Goal: Task Accomplishment & Management: Complete application form

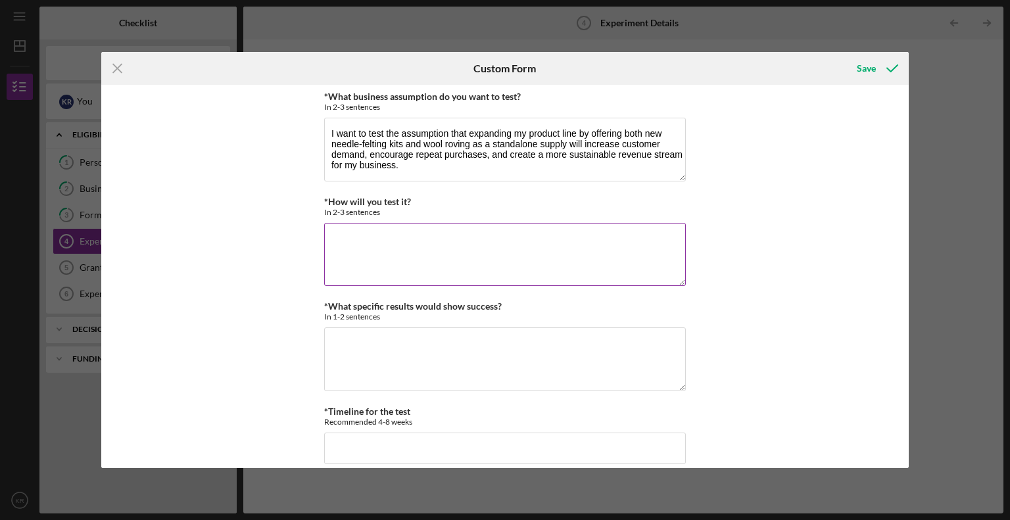
type textarea "I want to test the assumption that expanding my product line by offering both n…"
click at [363, 236] on textarea "*How will you test it?" at bounding box center [505, 254] width 362 height 63
paste textarea "I will use the grant funds to purchase bulk wool roving, which will allow me to…"
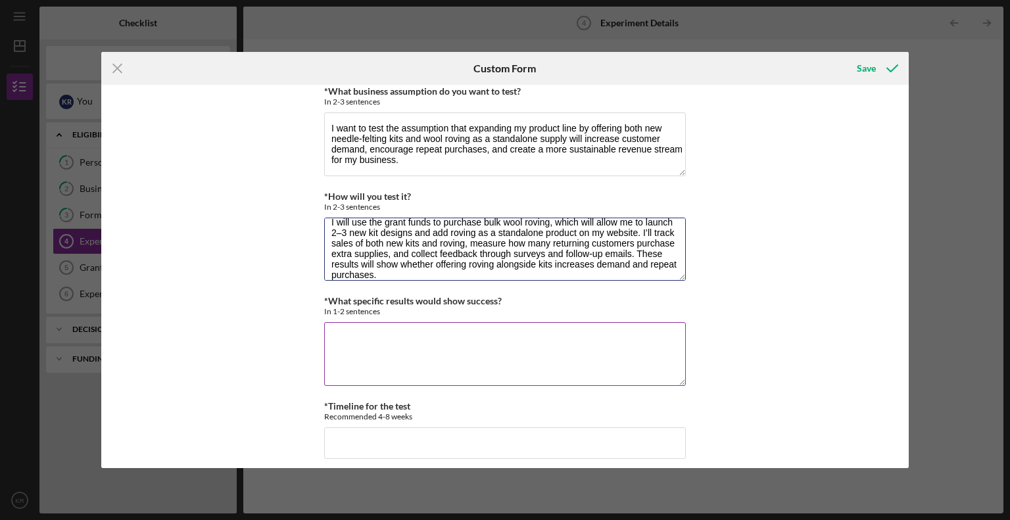
scroll to position [15, 0]
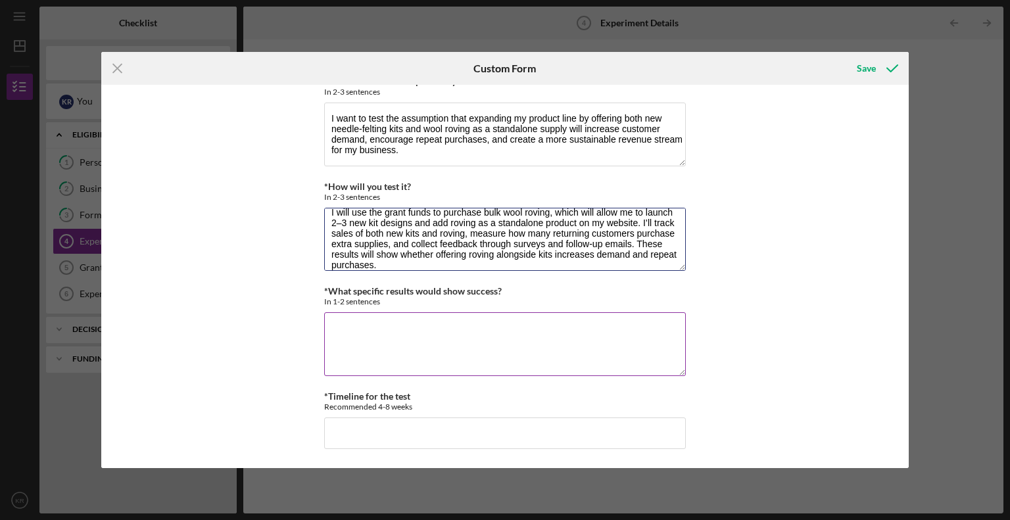
type textarea "I will use the grant funds to purchase bulk wool roving, which will allow me to…"
click at [474, 346] on textarea "*What specific results would show success?" at bounding box center [505, 343] width 362 height 63
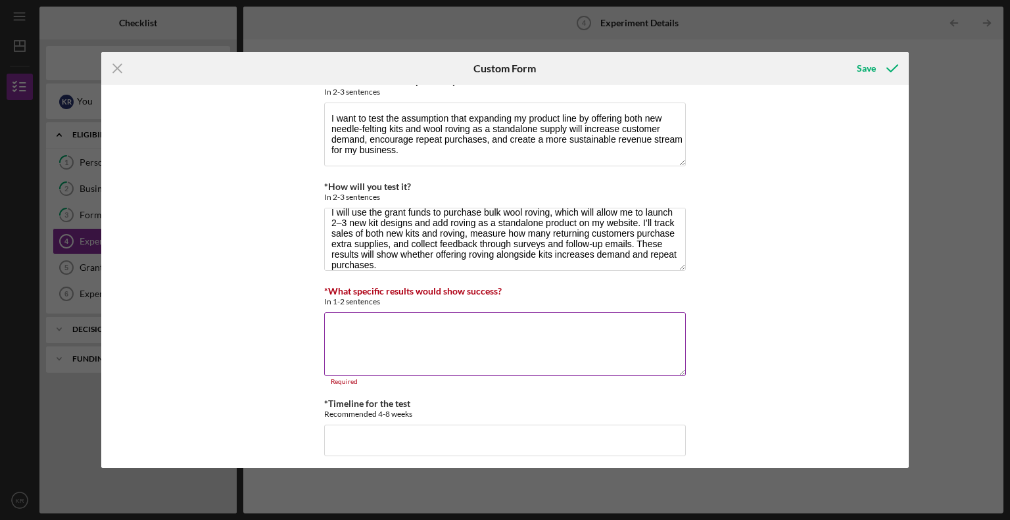
paste textarea "Success will be shown by growth in overall sales, with at least 25% of returnin…"
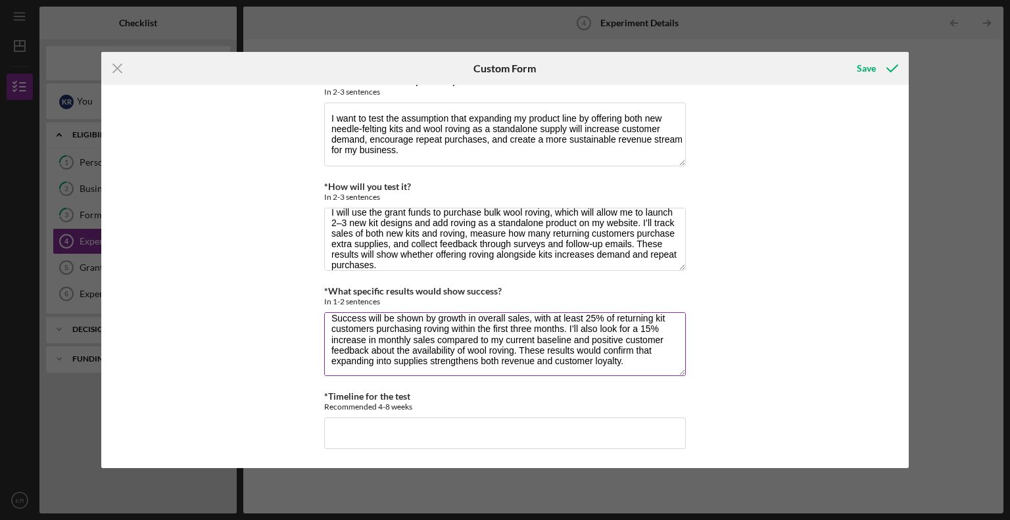
scroll to position [11, 0]
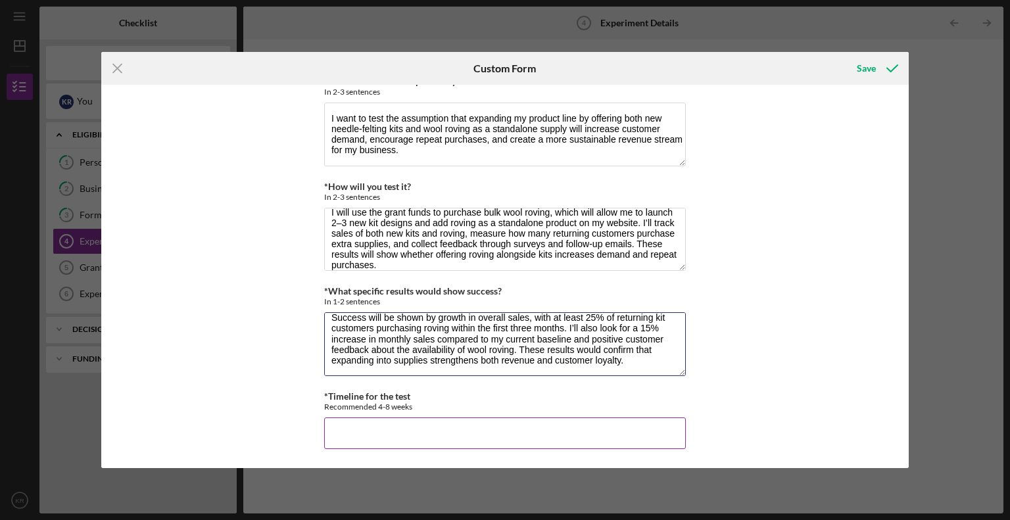
type textarea "Success will be shown by growth in overall sales, with at least 25% of returnin…"
click at [525, 433] on input "*Timeline for the test" at bounding box center [505, 433] width 362 height 32
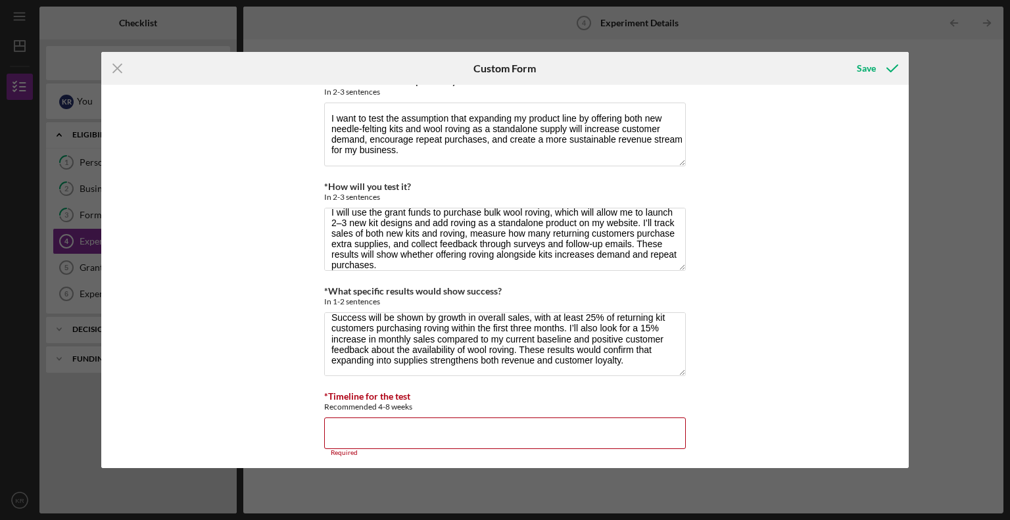
paste input "In the first two months, I will purchase bulk roving and complete the design an…"
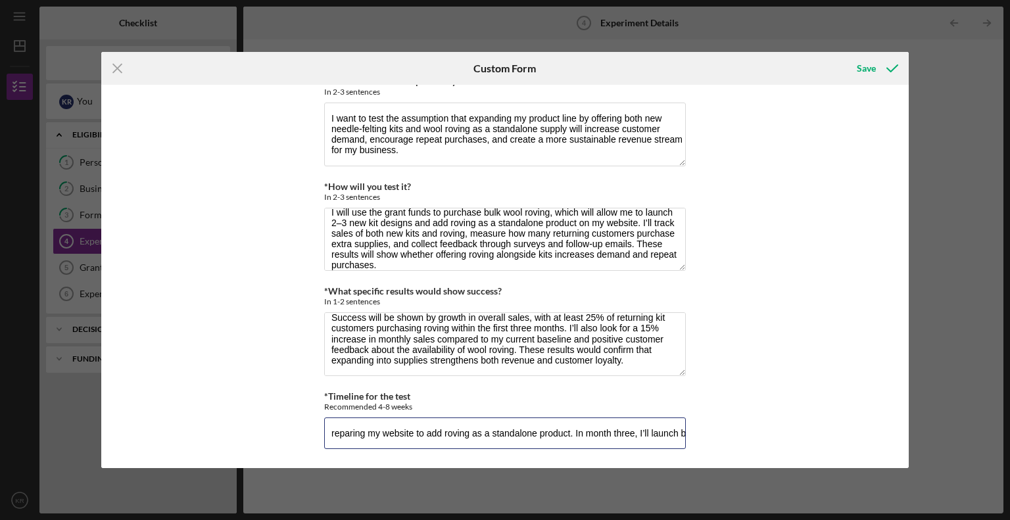
scroll to position [0, 1399]
type input "In the first two months, I will purchase bulk roving and complete the"
drag, startPoint x: 328, startPoint y: 431, endPoint x: 807, endPoint y: 424, distance: 479.3
click at [807, 424] on div "*What business assumption do you want to test? In 2-3 sentences I want to test …" at bounding box center [505, 276] width 808 height 383
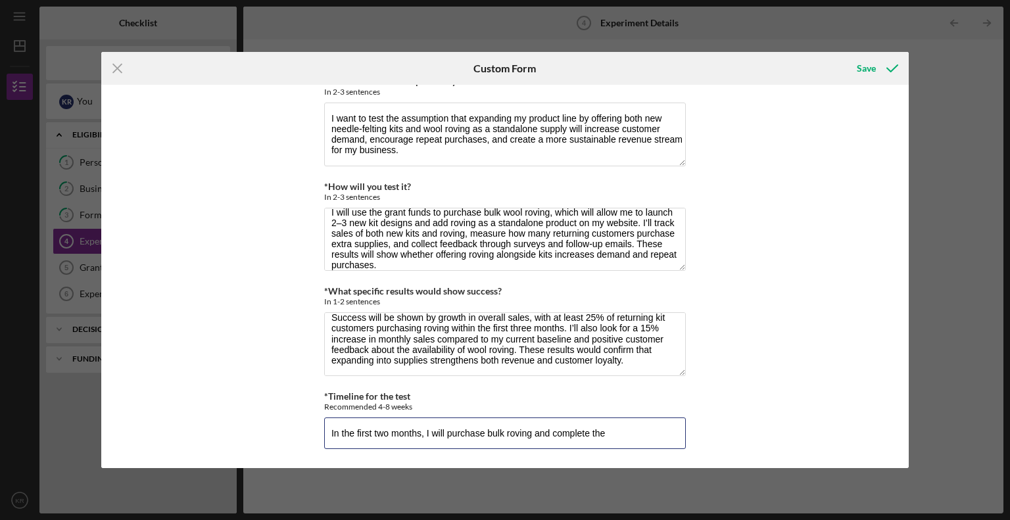
drag, startPoint x: 630, startPoint y: 428, endPoint x: 154, endPoint y: 420, distance: 476.0
click at [154, 420] on div "*What business assumption do you want to test? In 2-3 sentences I want to test …" at bounding box center [505, 276] width 808 height 383
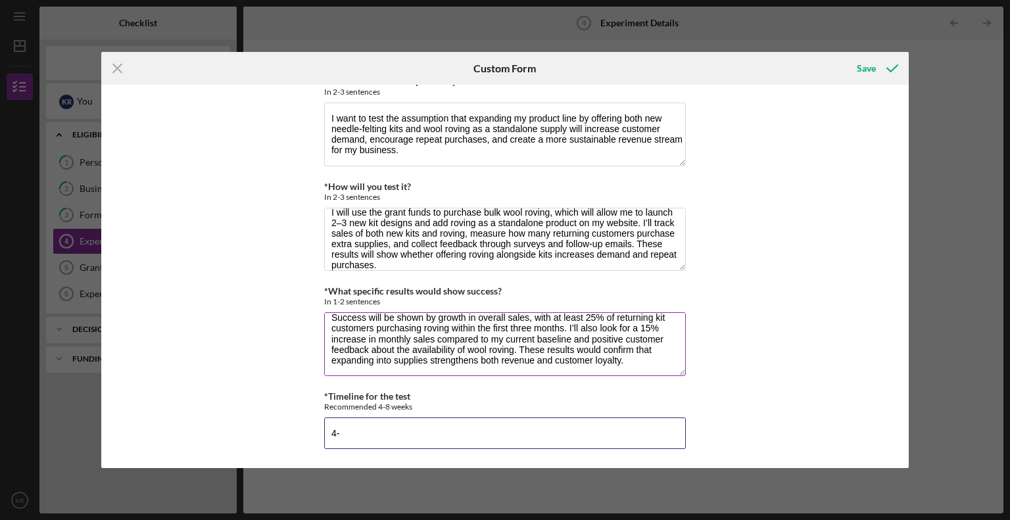
type input "4"
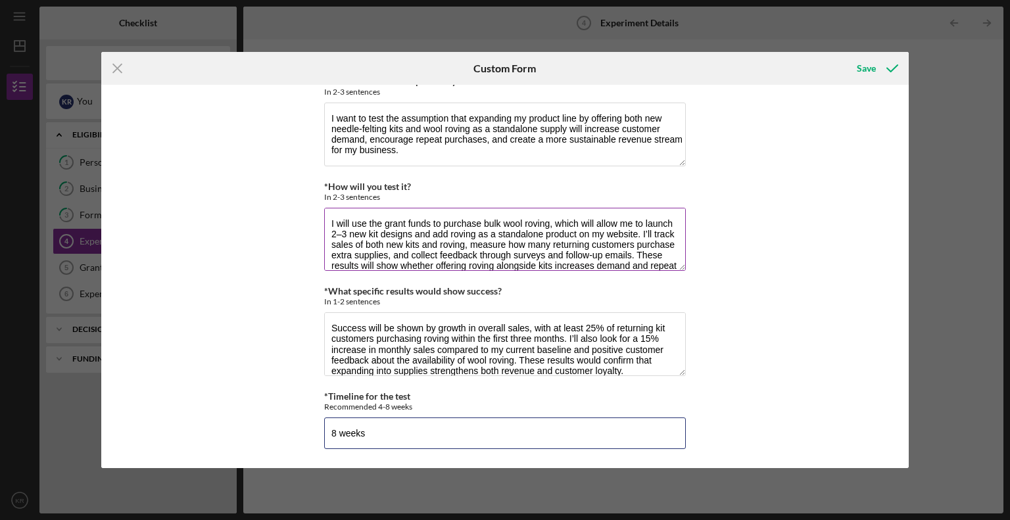
type input "8 weeks"
click at [344, 233] on textarea "I will use the grant funds to purchase bulk wool roving, which will allow me to…" at bounding box center [505, 239] width 362 height 63
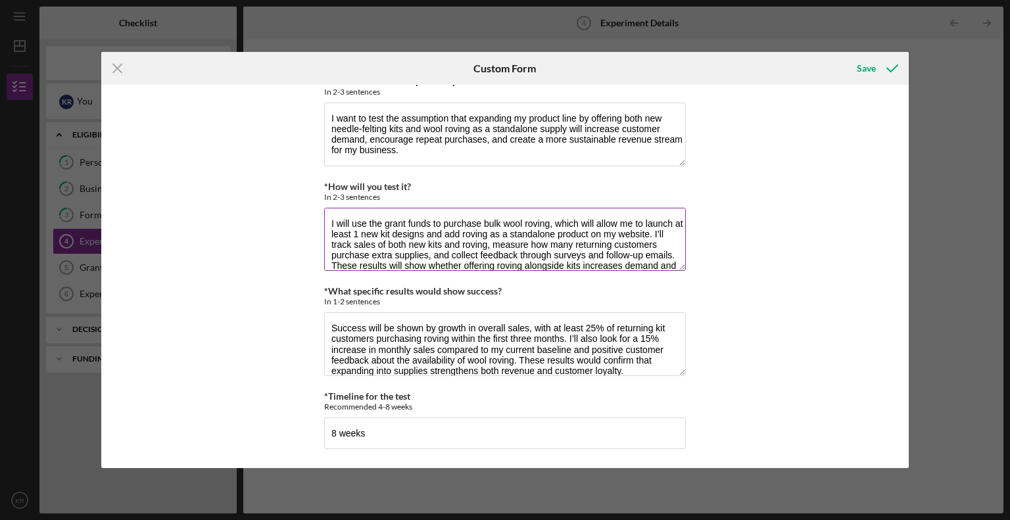
drag, startPoint x: 415, startPoint y: 234, endPoint x: 407, endPoint y: 233, distance: 8.0
click at [407, 233] on textarea "I will use the grant funds to purchase bulk wool roving, which will allow me to…" at bounding box center [505, 239] width 362 height 63
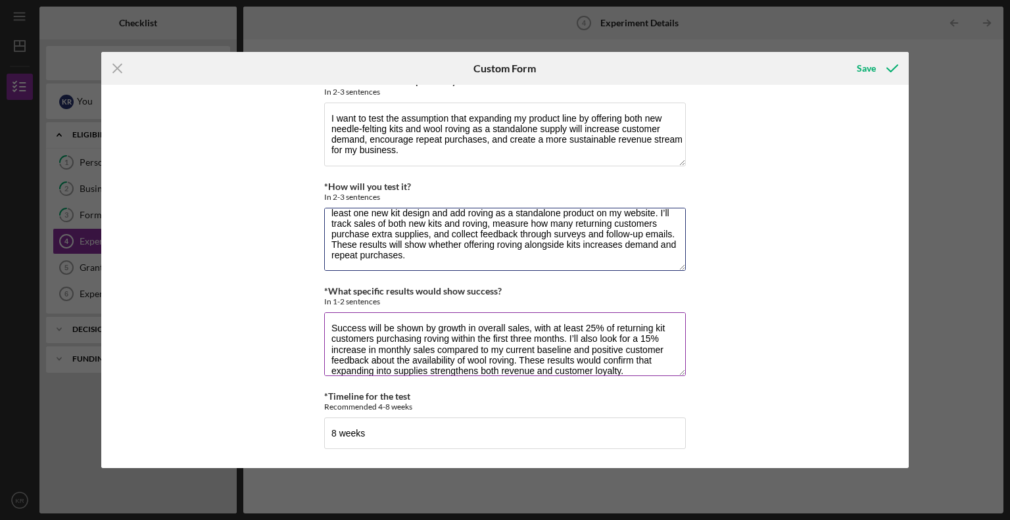
scroll to position [11, 0]
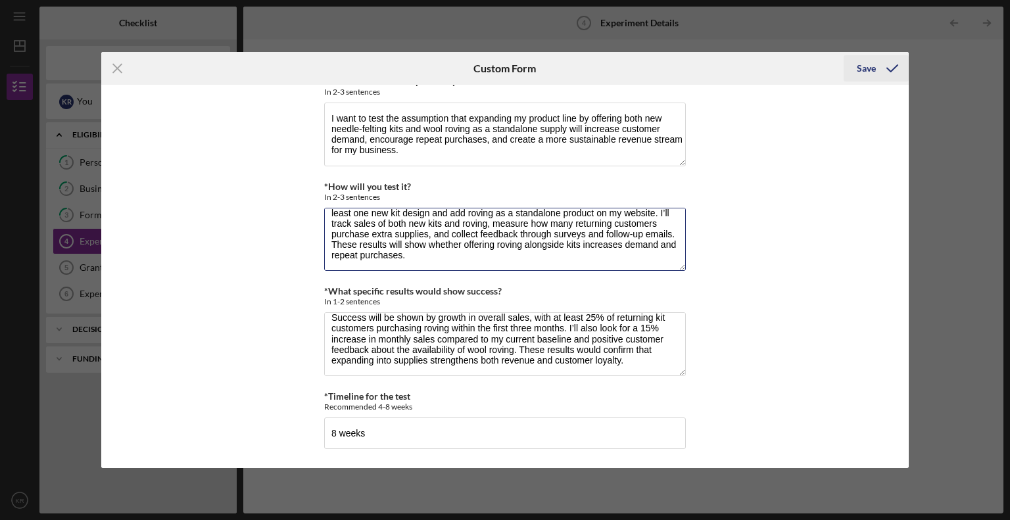
type textarea "I will use the grant funds to purchase bulk wool roving, which will allow me to…"
click at [862, 73] on div "Save" at bounding box center [866, 68] width 19 height 26
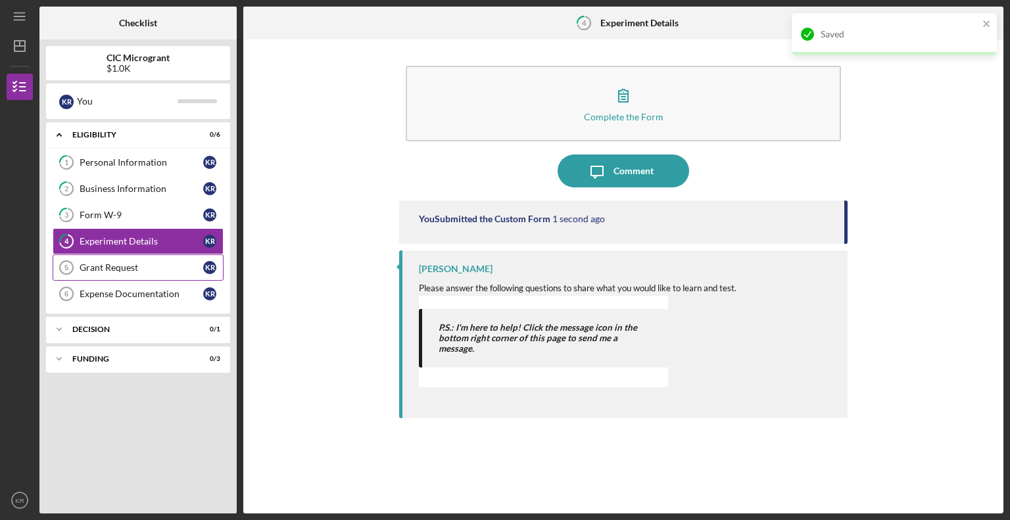
click at [99, 277] on link "Grant Request 5 Grant Request K R" at bounding box center [138, 267] width 171 height 26
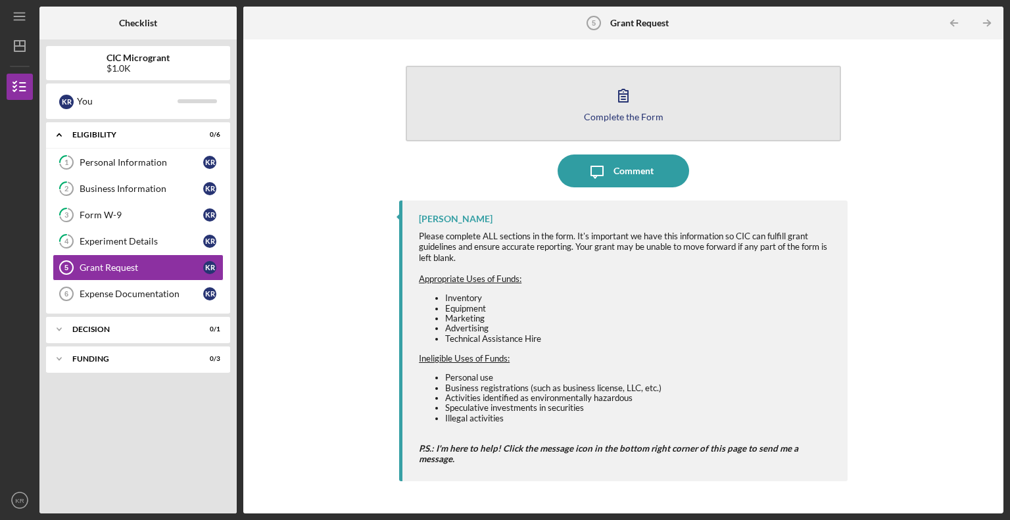
click at [599, 87] on button "Complete the Form Form" at bounding box center [623, 104] width 435 height 76
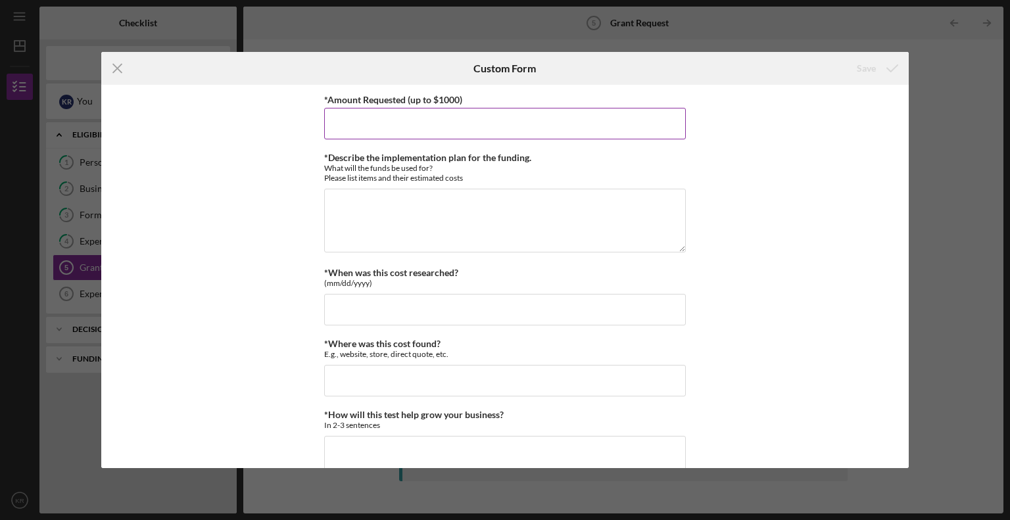
click at [569, 130] on input "*Amount Requested (up to $1000)" at bounding box center [505, 124] width 362 height 32
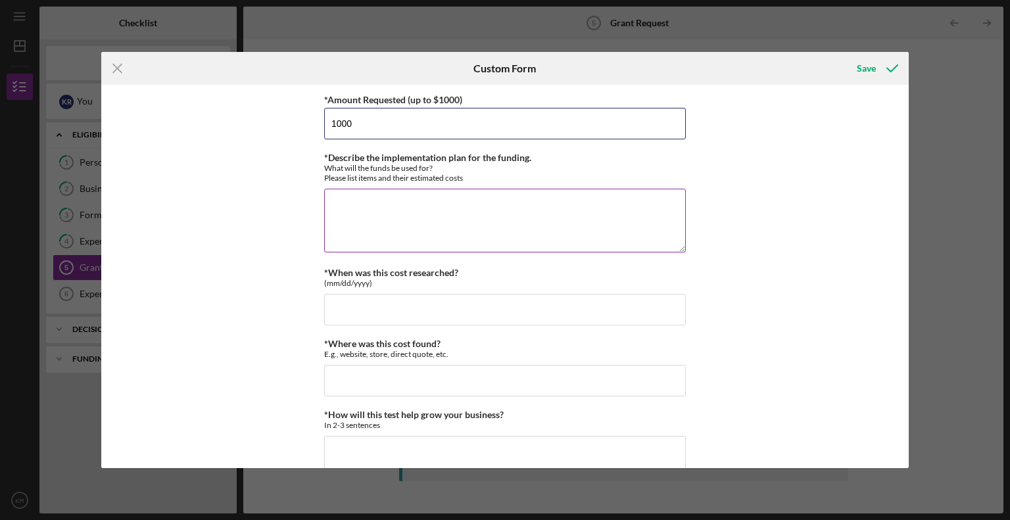
type input "1000"
click at [535, 226] on textarea "*Describe the implementation plan for the funding." at bounding box center [505, 220] width 362 height 63
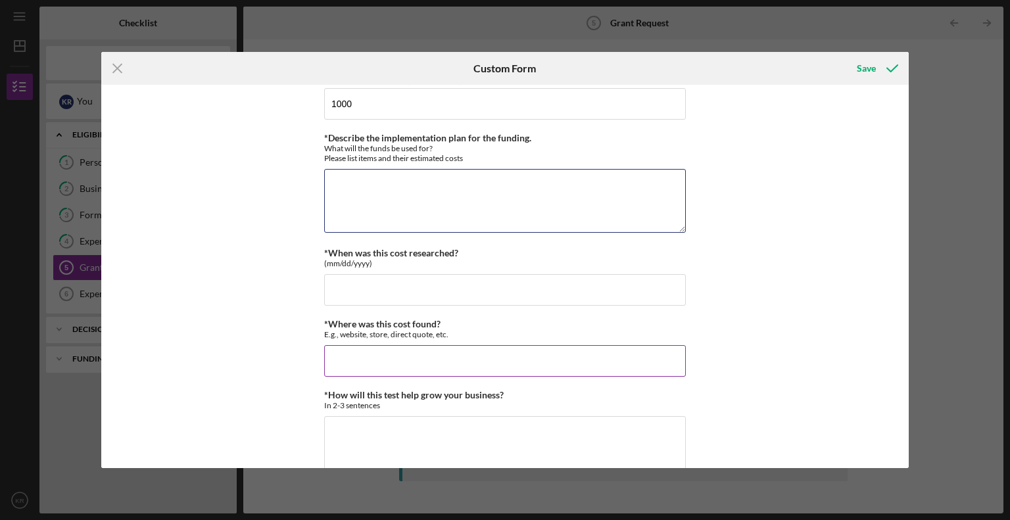
scroll to position [52, 0]
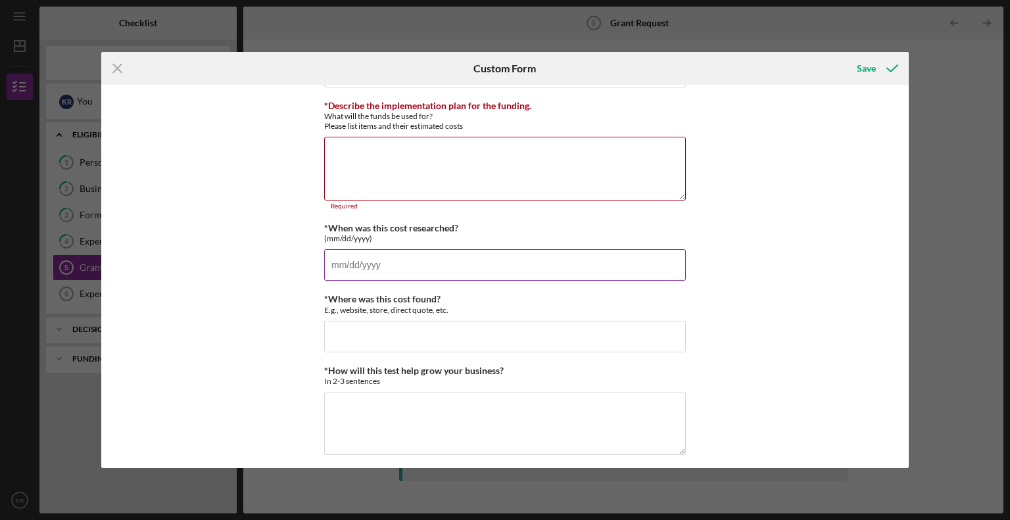
click at [405, 252] on input "*When was this cost researched?" at bounding box center [505, 265] width 362 height 32
type input "[DATE]"
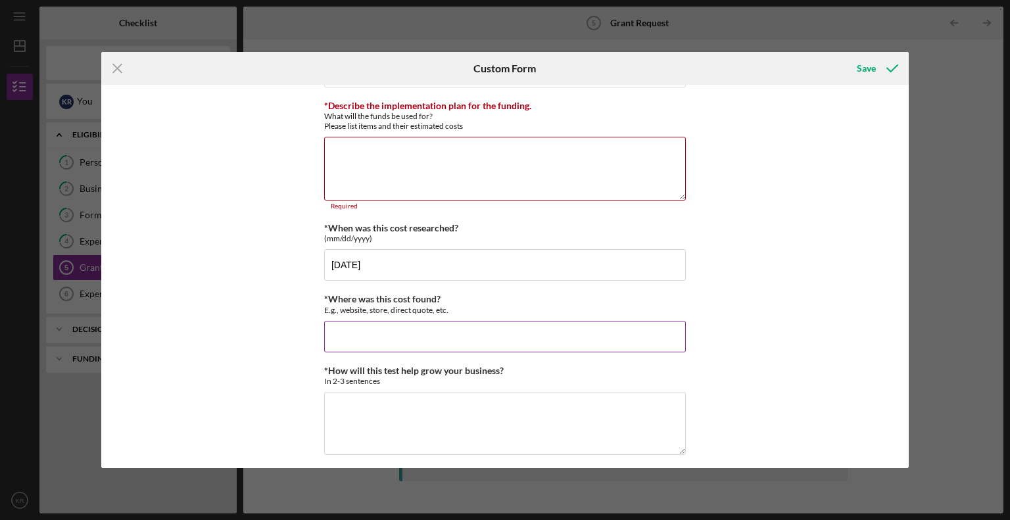
click at [381, 343] on input "*Where was this cost found?" at bounding box center [505, 337] width 362 height 32
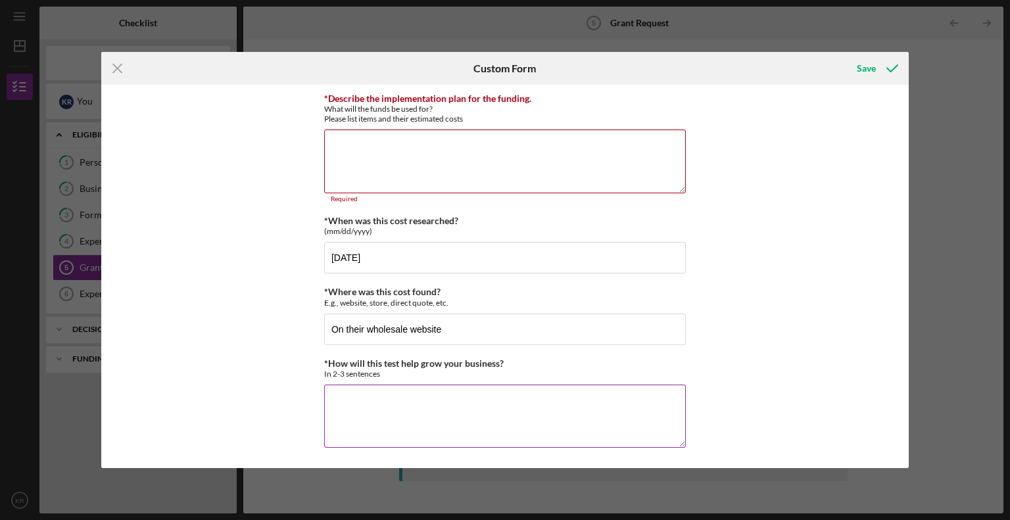
click at [415, 404] on textarea "*How will this test help grow your business?" at bounding box center [505, 416] width 362 height 63
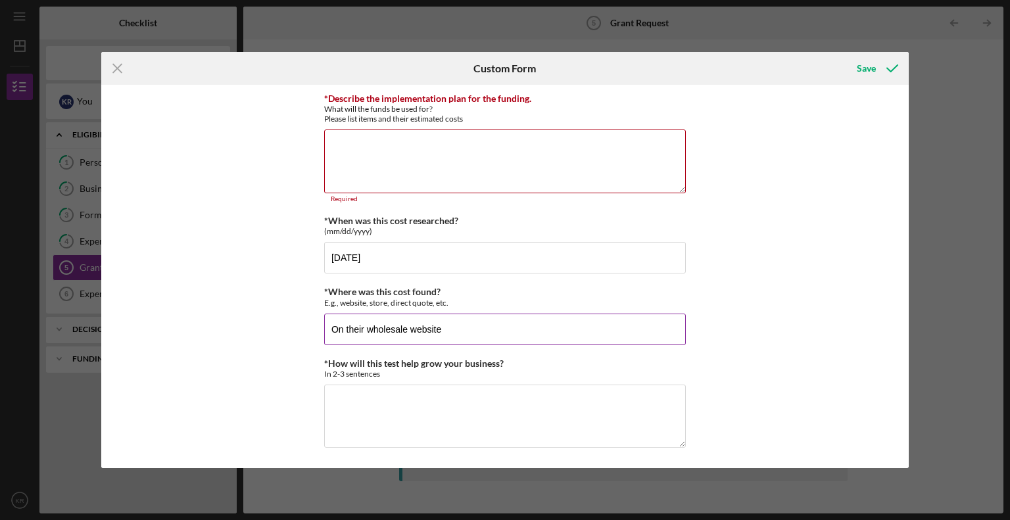
click at [483, 333] on input "On their wholesale website" at bounding box center [505, 330] width 362 height 32
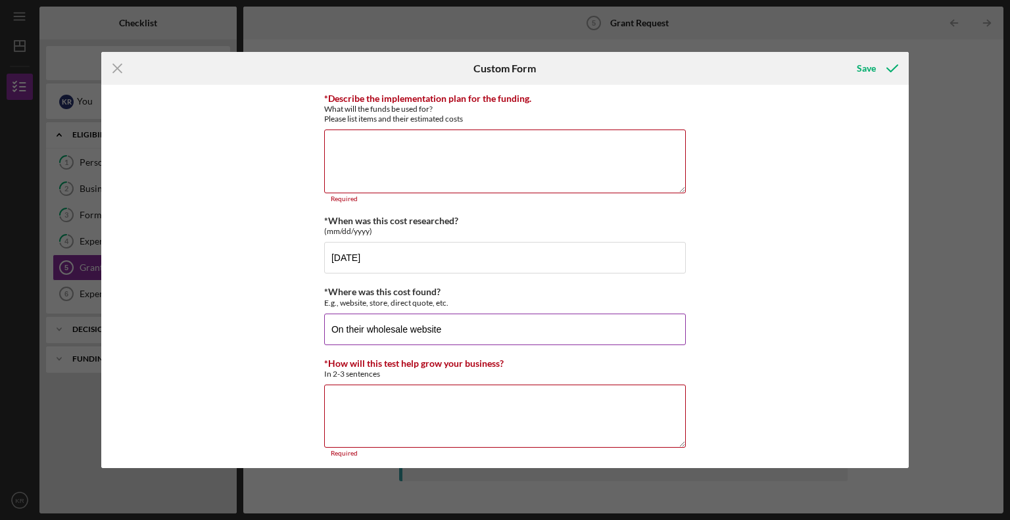
paste input "[URL][DOMAIN_NAME]"
type input "On their wholesale website [URL][DOMAIN_NAME]"
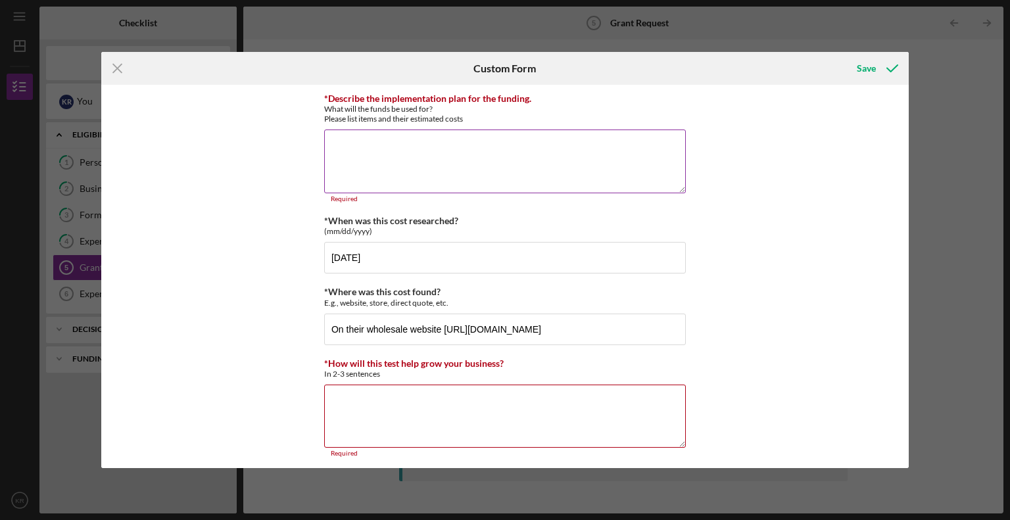
click at [384, 170] on textarea "*Describe the implementation plan for the funding." at bounding box center [505, 161] width 362 height 63
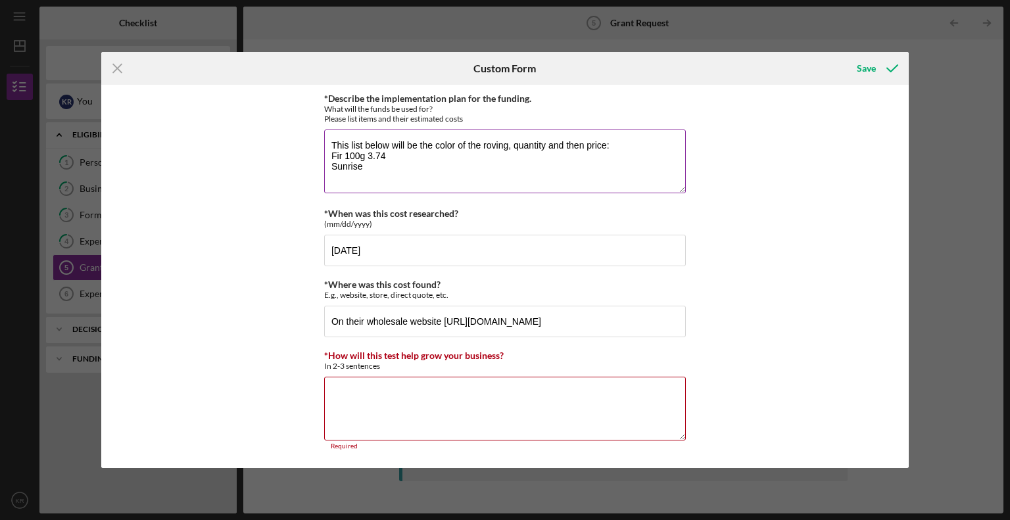
click at [386, 172] on textarea "This list below will be the color of the roving, quantity and then price: Fir 1…" at bounding box center [505, 161] width 362 height 63
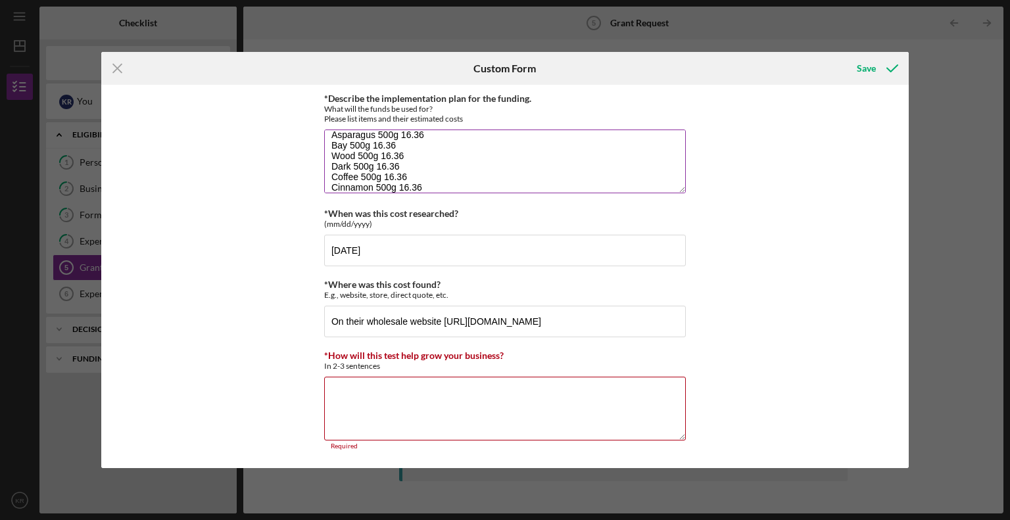
scroll to position [53, 0]
click at [425, 185] on textarea "This list below will be the color of the roving, quantity and then price: Fir 1…" at bounding box center [505, 161] width 362 height 63
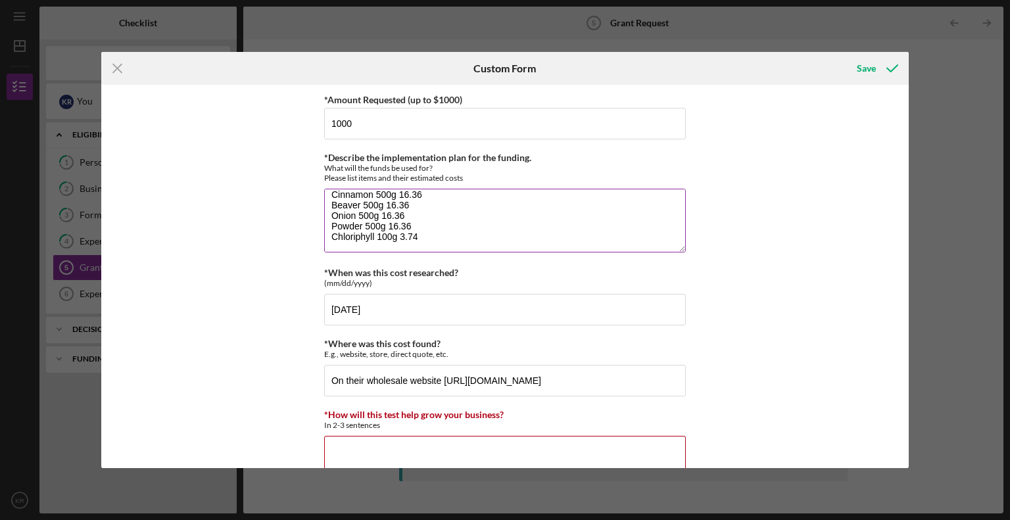
scroll to position [96, 0]
click at [355, 232] on textarea "This list below will be the color of the roving, quantity and then price: Fir 1…" at bounding box center [505, 220] width 362 height 63
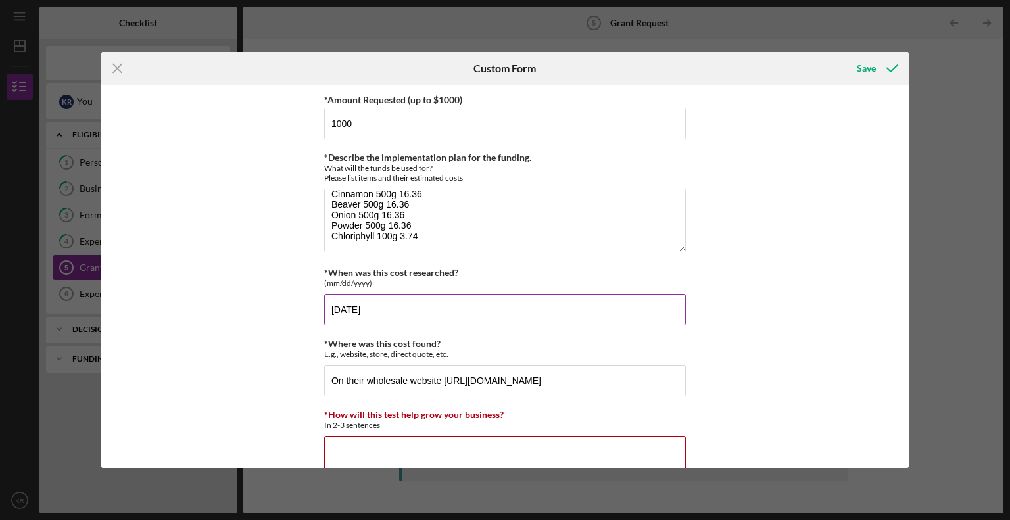
click at [394, 270] on label "*When was this cost researched?" at bounding box center [391, 272] width 134 height 11
click at [394, 294] on input "[DATE]" at bounding box center [505, 310] width 362 height 32
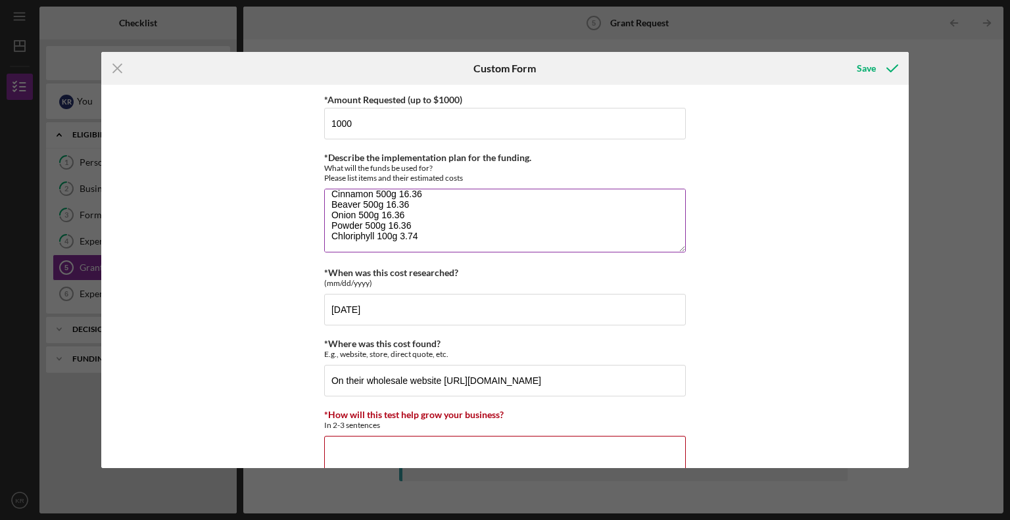
click at [362, 238] on textarea "This list below will be the color of the roving, quantity and then price: Fir 1…" at bounding box center [505, 220] width 362 height 63
click at [344, 235] on textarea "This list below will be the color of the roving, quantity and then price: Fir 1…" at bounding box center [505, 220] width 362 height 63
click at [429, 231] on textarea "This list below will be the color of the roving, quantity and then price: Fir 1…" at bounding box center [505, 220] width 362 height 63
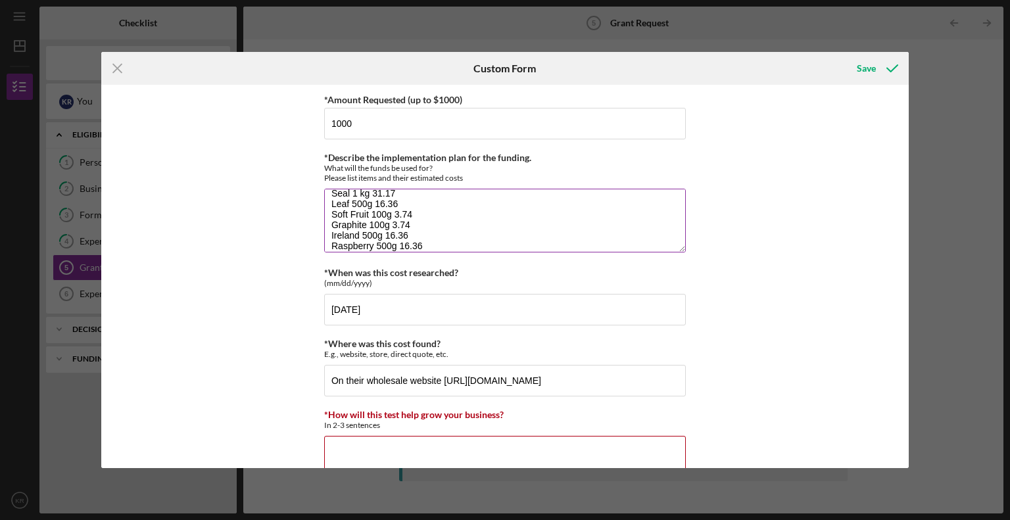
scroll to position [212, 0]
click at [402, 248] on textarea "This list below will be the color of the roving, quantity and then price: Fir 1…" at bounding box center [505, 220] width 362 height 63
click at [401, 235] on textarea "This list below will be the color of the roving, quantity and then price: Fir 1…" at bounding box center [505, 220] width 362 height 63
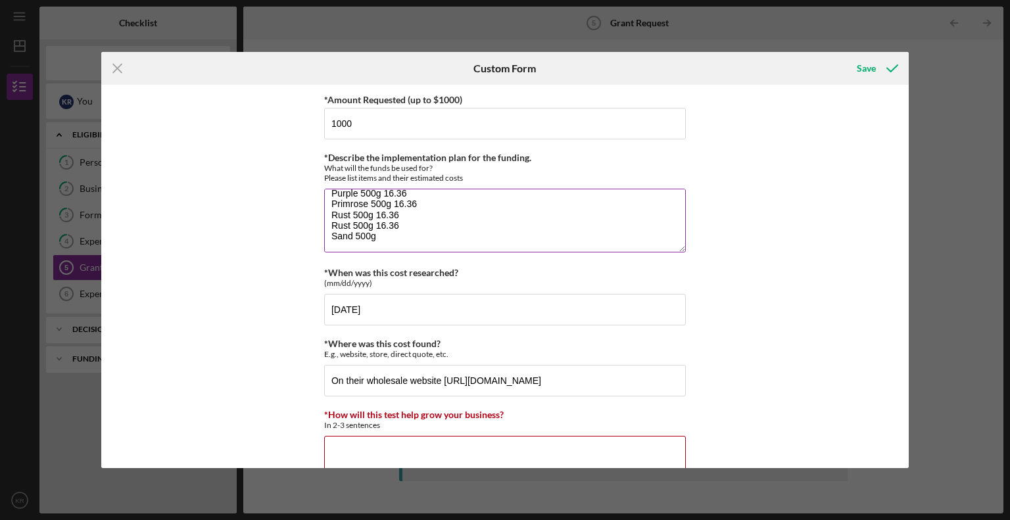
drag, startPoint x: 404, startPoint y: 217, endPoint x: 331, endPoint y: 215, distance: 72.3
click at [331, 215] on textarea "This list below will be the color of the roving, quantity and then price: Fir 1…" at bounding box center [505, 220] width 362 height 63
click at [383, 228] on textarea "This list below will be the color of the roving, quantity and then price: Fir 1…" at bounding box center [505, 220] width 362 height 63
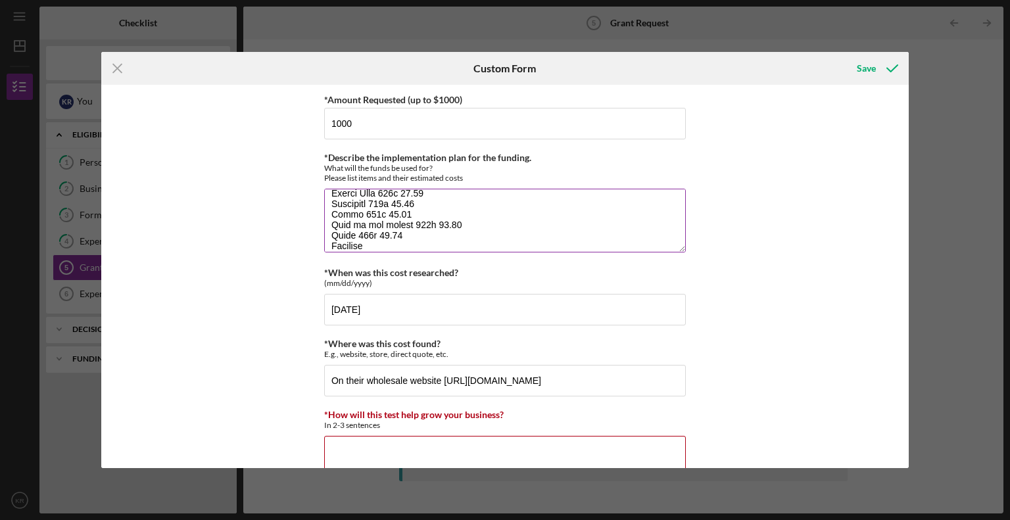
click at [376, 243] on textarea "*Describe the implementation plan for the funding." at bounding box center [505, 220] width 362 height 63
click at [381, 245] on textarea "*Describe the implementation plan for the funding." at bounding box center [505, 220] width 362 height 63
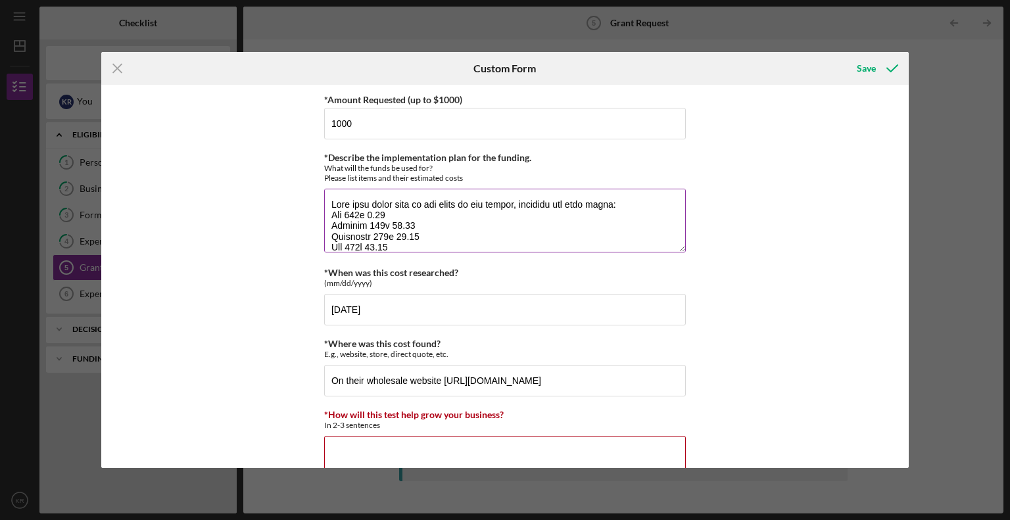
drag, startPoint x: 423, startPoint y: 243, endPoint x: 326, endPoint y: 172, distance: 120.8
click at [326, 172] on div "*Describe the implementation plan for the funding. What will the funds be used …" at bounding box center [505, 204] width 362 height 102
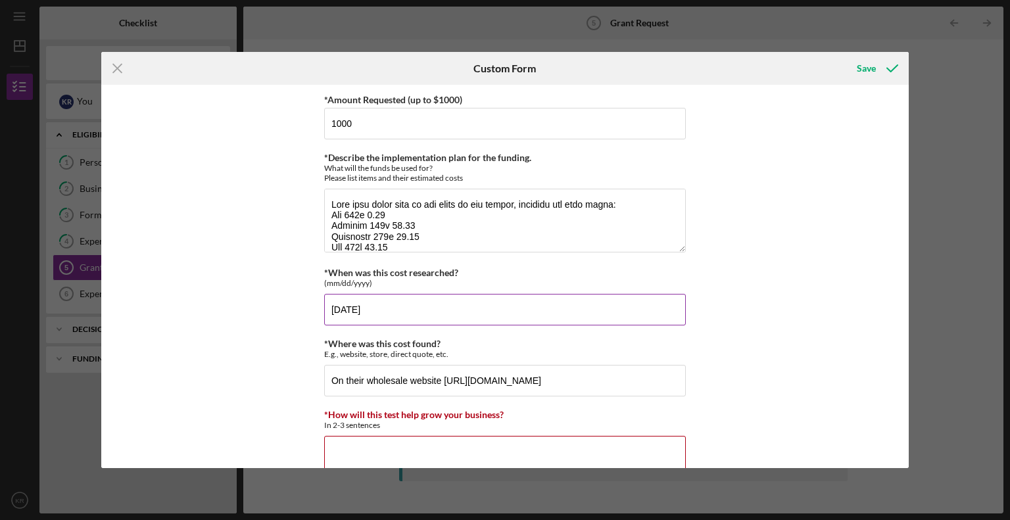
click at [510, 275] on div "*When was this cost researched? (mm/dd/yyyy)" at bounding box center [505, 278] width 362 height 20
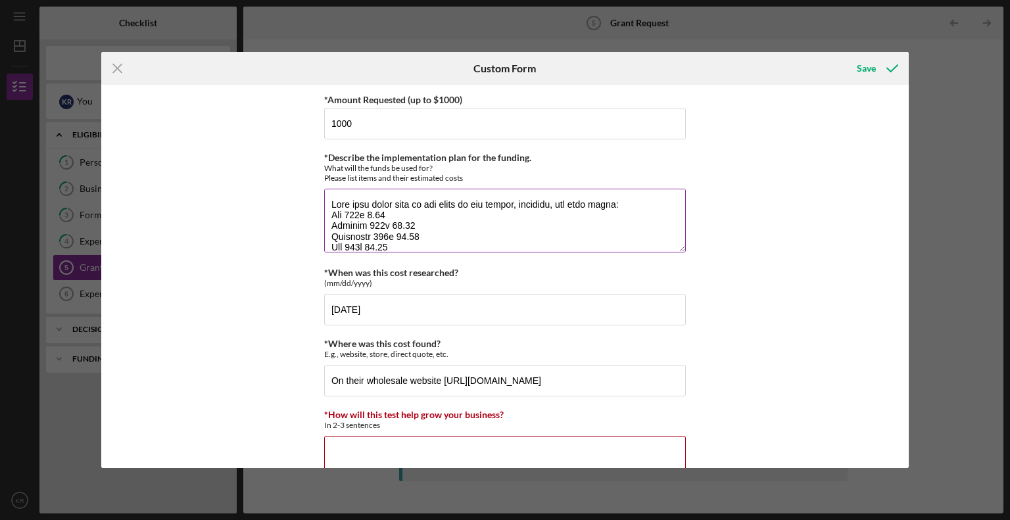
click at [366, 211] on textarea "*Describe the implementation plan for the funding." at bounding box center [505, 220] width 362 height 63
drag, startPoint x: 607, startPoint y: 207, endPoint x: 618, endPoint y: 206, distance: 10.5
click at [607, 207] on textarea "*Describe the implementation plan for the funding." at bounding box center [505, 220] width 362 height 63
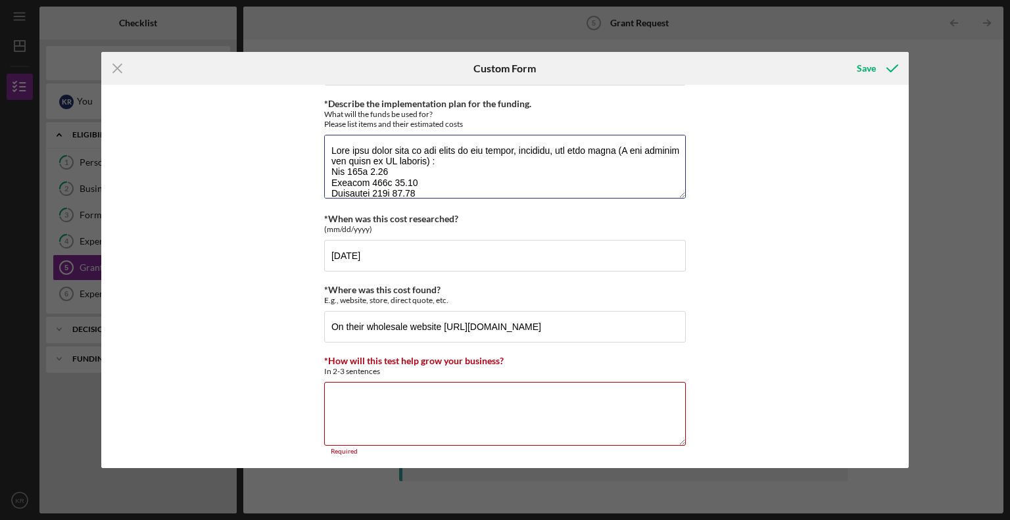
scroll to position [59, 0]
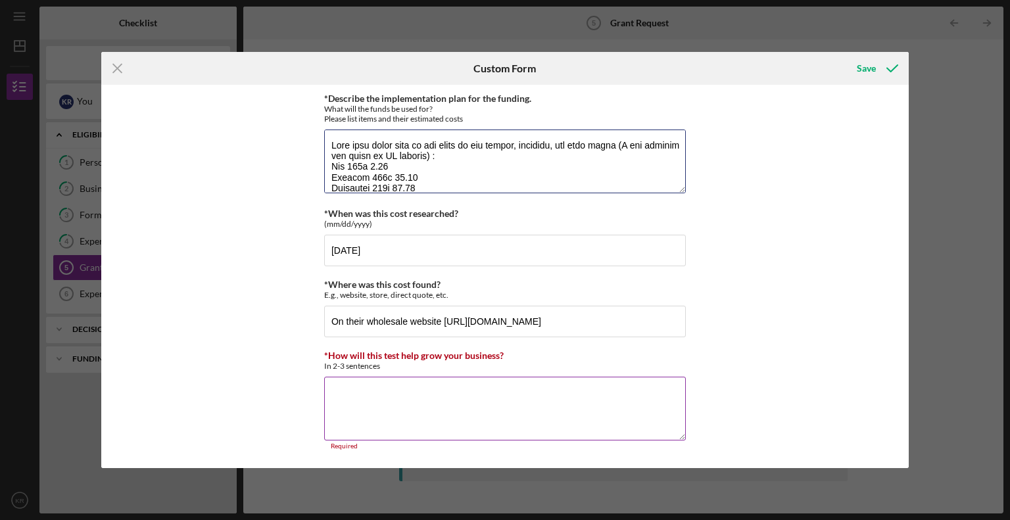
type textarea "This list below will be the color of the roving, quantity, and then price (I di…"
click at [424, 416] on textarea "*How will this test help grow your business?" at bounding box center [505, 408] width 362 height 63
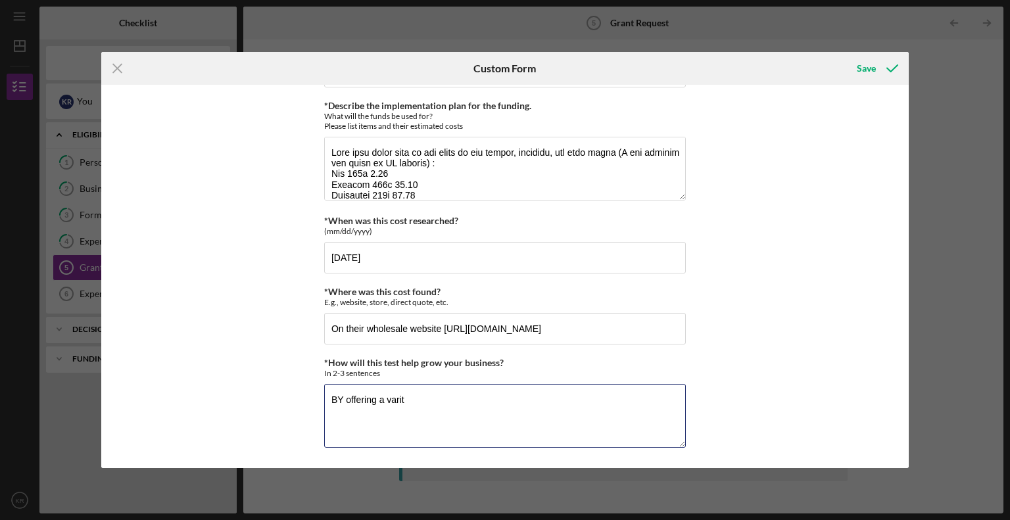
type textarea "BY offering a varity"
drag, startPoint x: 425, startPoint y: 397, endPoint x: 313, endPoint y: 400, distance: 112.4
click at [317, 408] on div "*Amount Requested (up to $1000) 1000 *Describe the implementation plan for the …" at bounding box center [505, 276] width 808 height 383
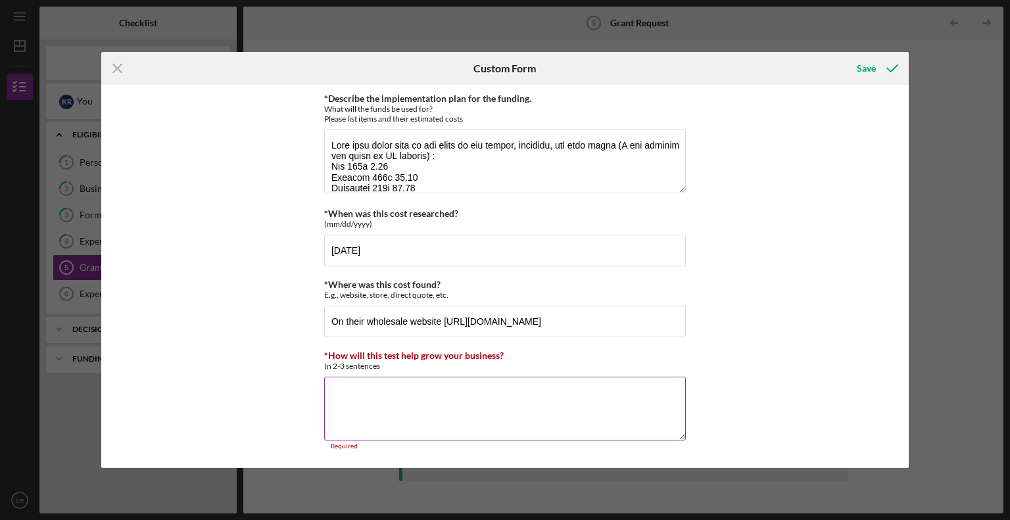
click at [440, 400] on textarea "*How will this test help grow your business?" at bounding box center [505, 408] width 362 height 63
paste textarea "This test will help my business grow by expanding the range of wool roving colo…"
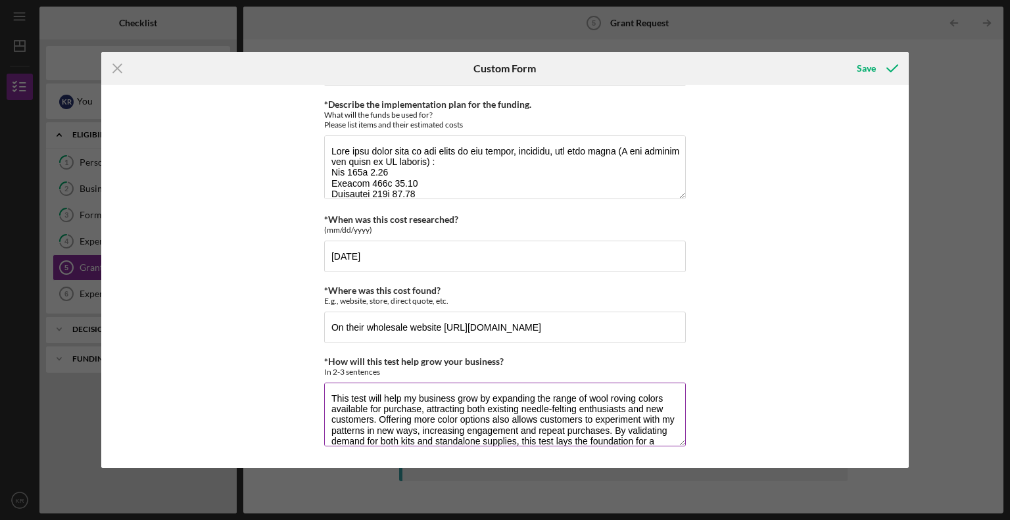
scroll to position [52, 0]
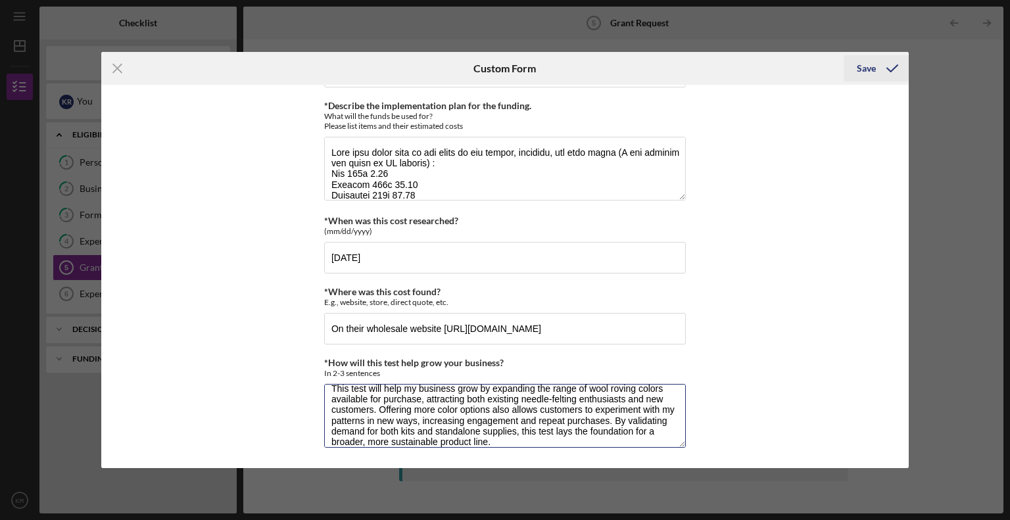
type textarea "This test will help my business grow by expanding the range of wool roving colo…"
click at [876, 68] on icon "submit" at bounding box center [892, 68] width 33 height 33
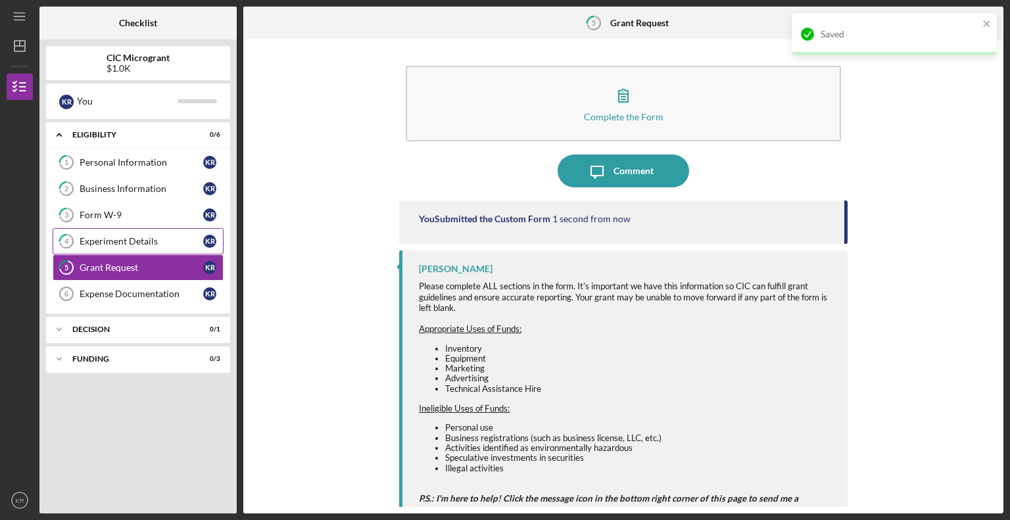
click at [121, 239] on div "Experiment Details" at bounding box center [142, 241] width 124 height 11
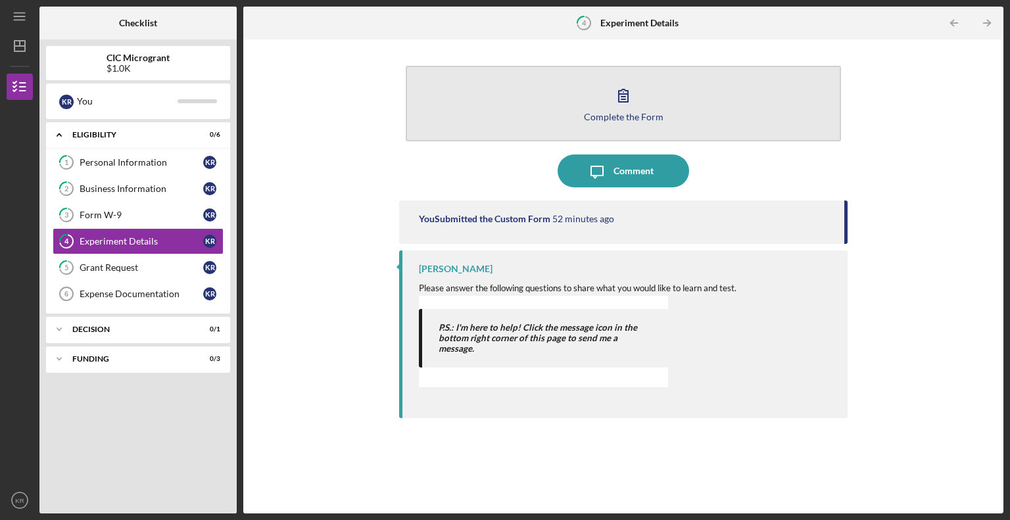
click at [590, 122] on button "Complete the Form Form" at bounding box center [623, 104] width 435 height 76
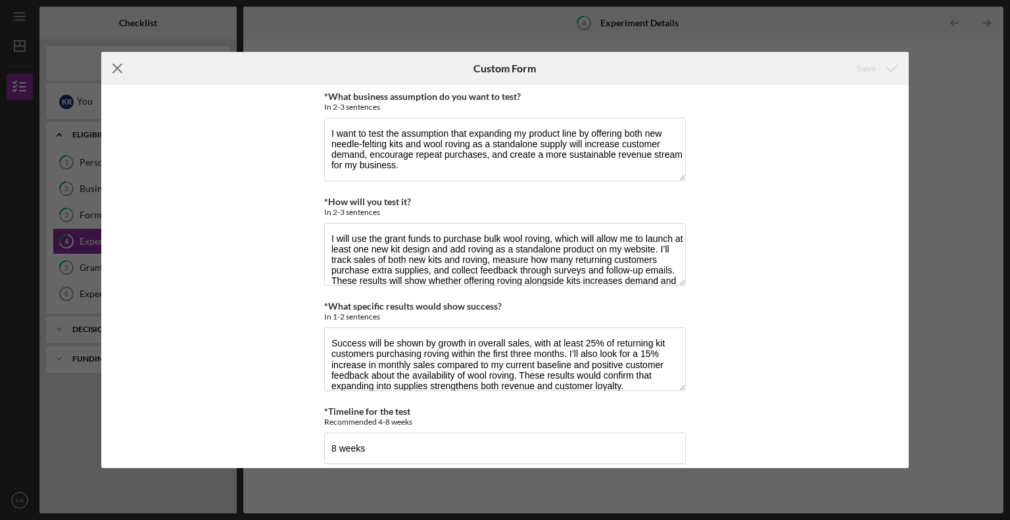
click at [114, 70] on line at bounding box center [117, 68] width 9 height 9
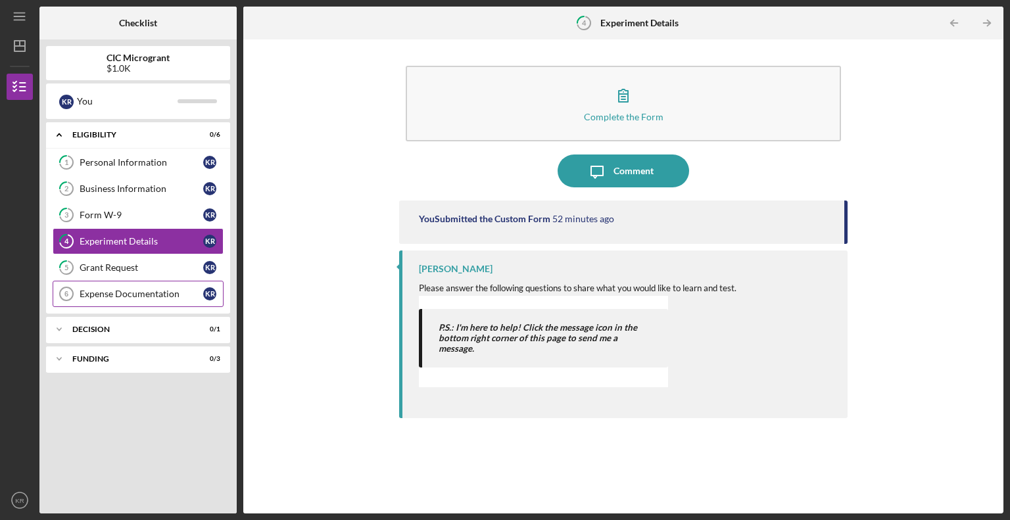
click at [108, 299] on link "Expense Documentation 6 Expense Documentation K R" at bounding box center [138, 294] width 171 height 26
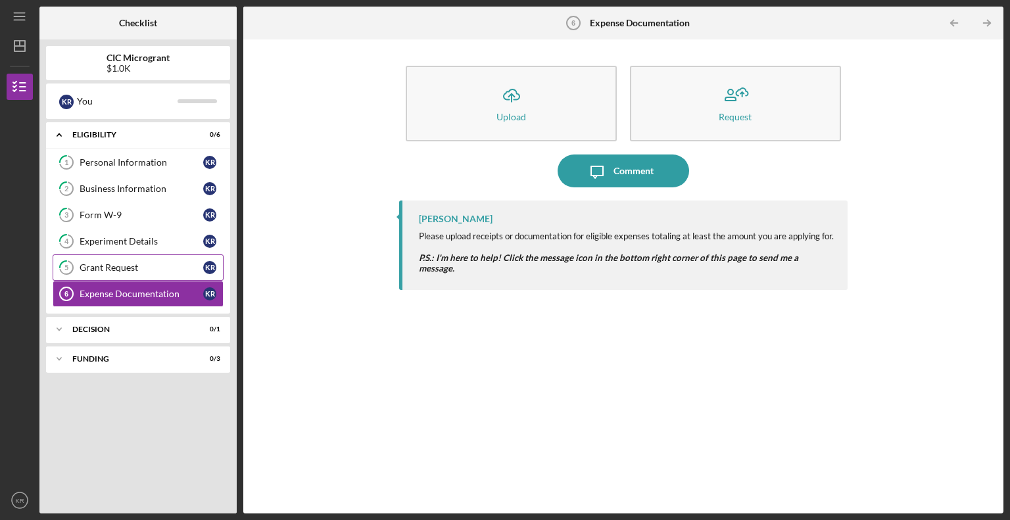
click at [115, 264] on div "Grant Request" at bounding box center [142, 267] width 124 height 11
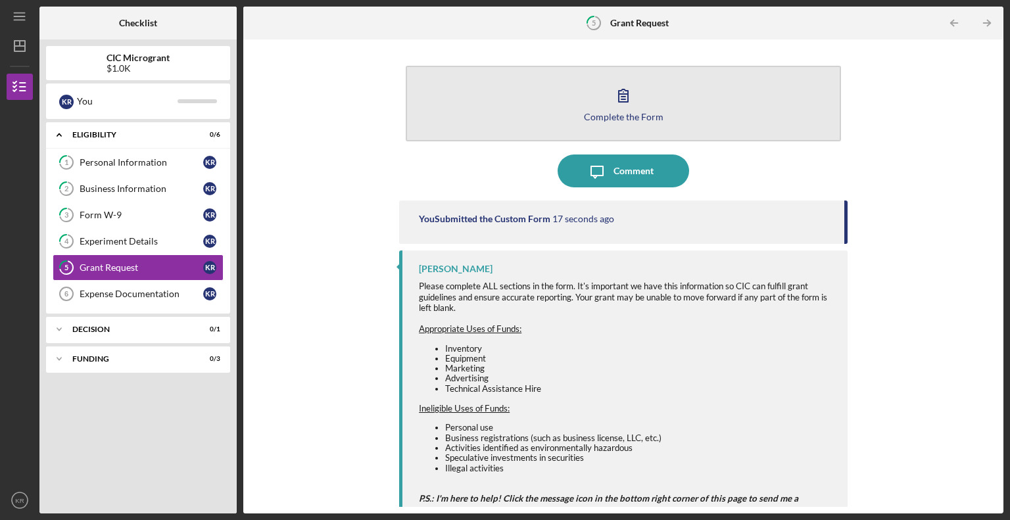
click at [527, 85] on button "Complete the Form Form" at bounding box center [623, 104] width 435 height 76
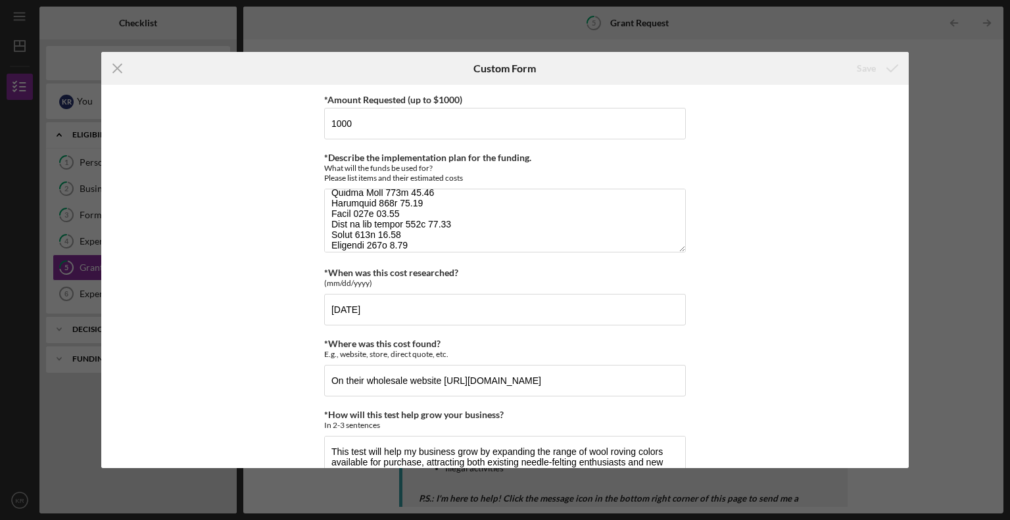
scroll to position [52, 0]
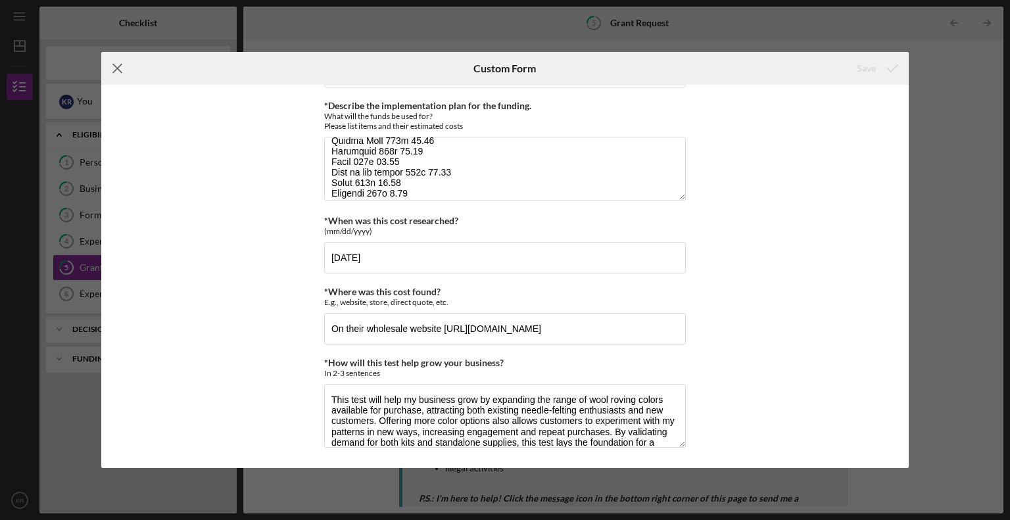
click at [120, 76] on icon "Icon/Menu Close" at bounding box center [117, 68] width 33 height 33
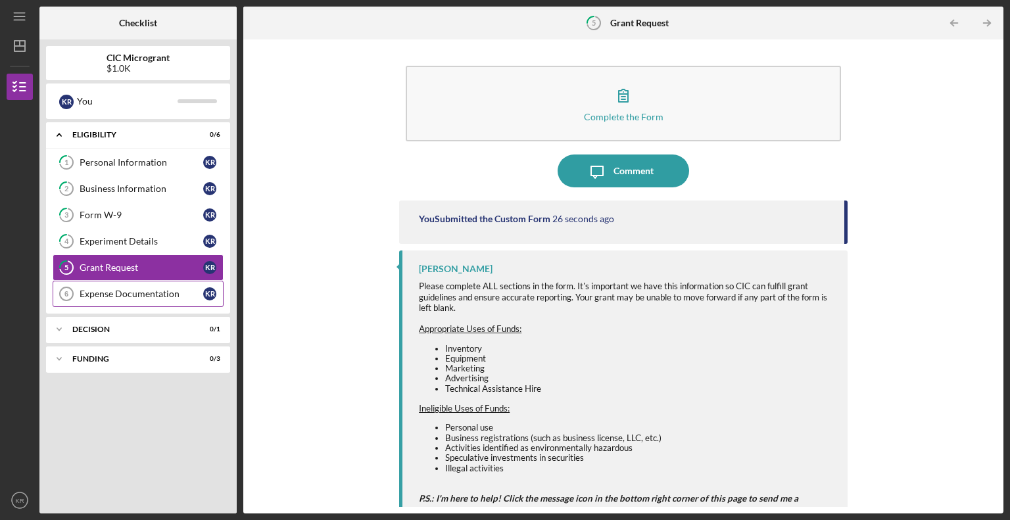
click at [171, 292] on div "Expense Documentation" at bounding box center [142, 294] width 124 height 11
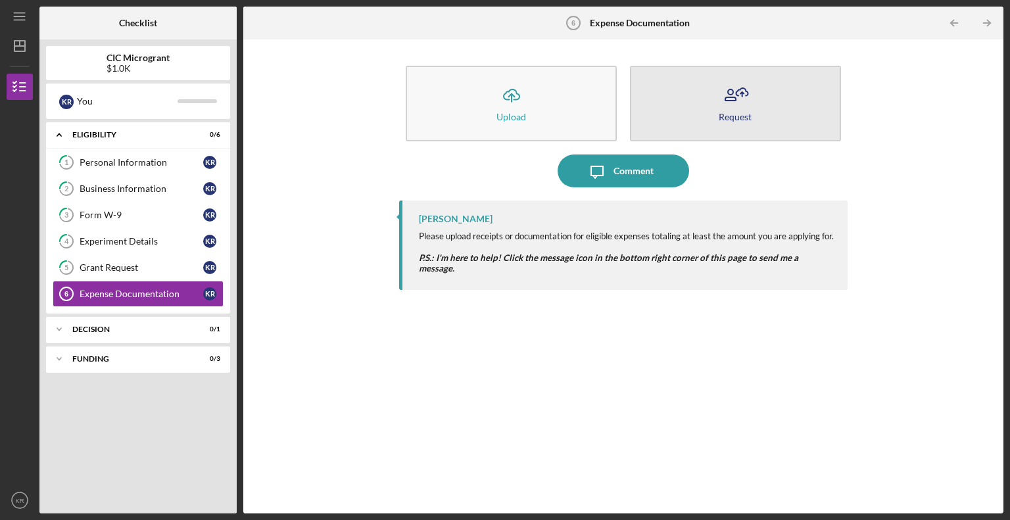
click at [783, 124] on button "Request" at bounding box center [735, 104] width 211 height 76
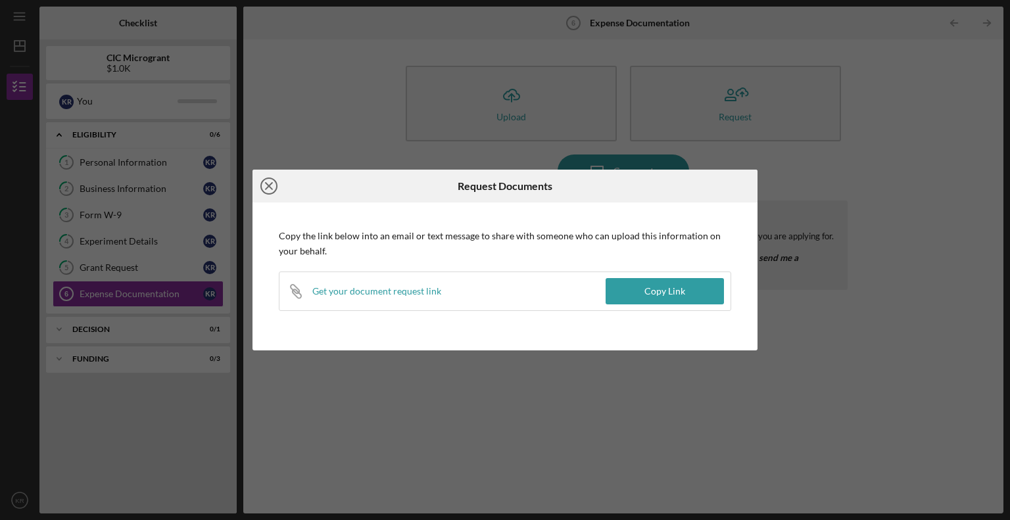
click at [271, 190] on icon "Icon/Close" at bounding box center [268, 186] width 33 height 33
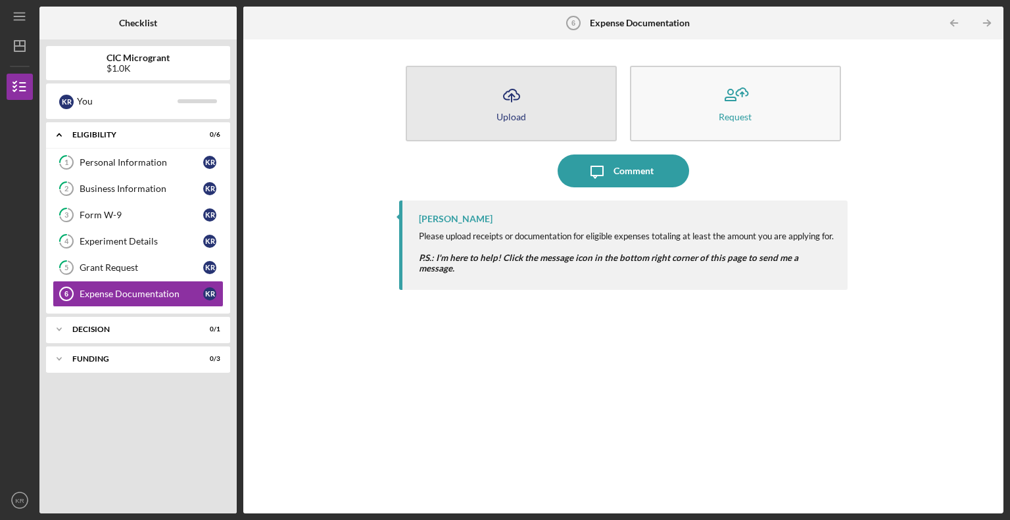
click at [569, 120] on button "Icon/Upload Upload" at bounding box center [511, 104] width 211 height 76
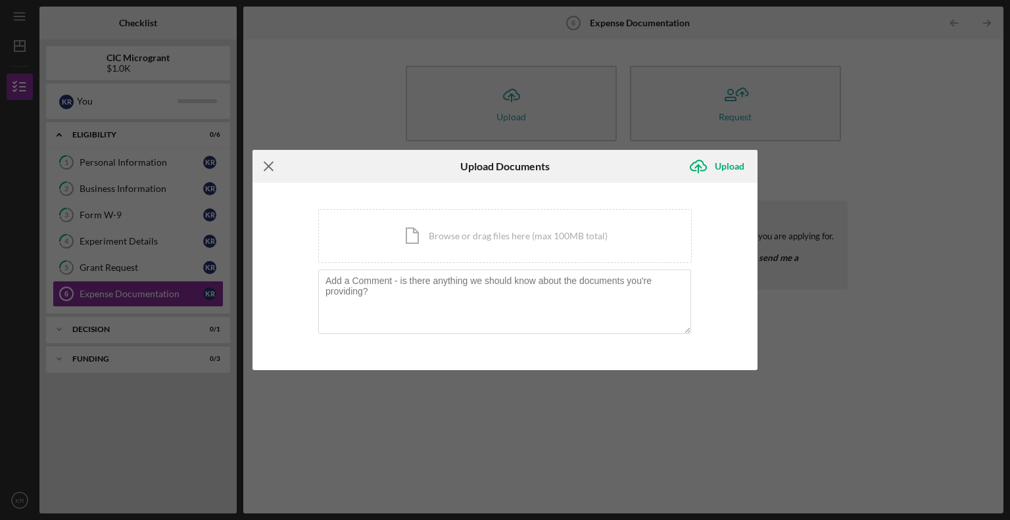
click at [269, 165] on line at bounding box center [268, 166] width 9 height 9
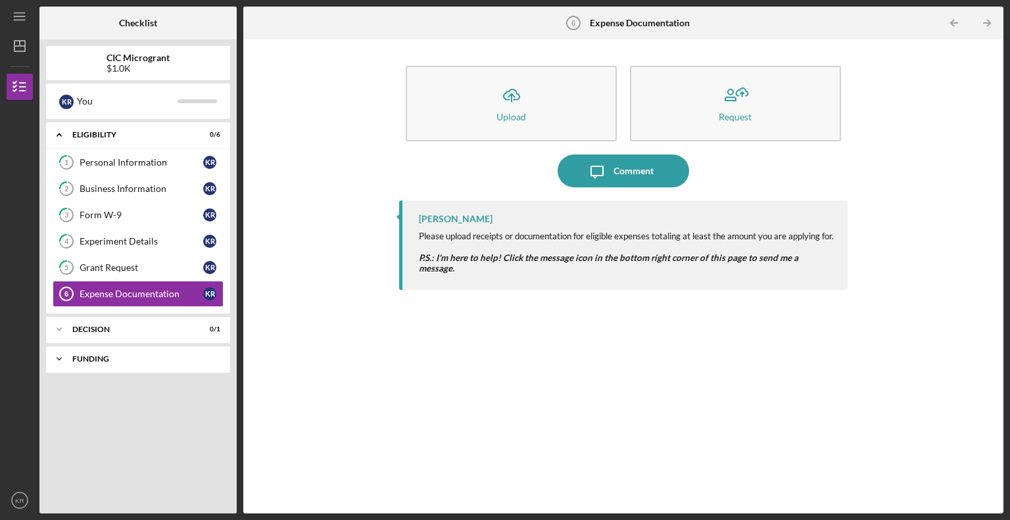
click at [53, 360] on icon "Icon/Expander" at bounding box center [59, 359] width 26 height 26
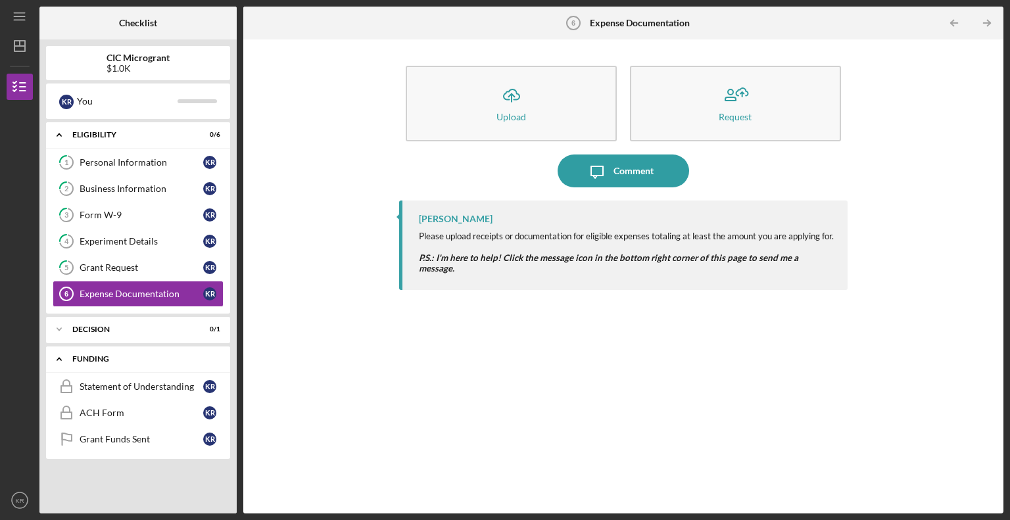
click at [53, 360] on icon "Icon/Expander" at bounding box center [59, 359] width 26 height 26
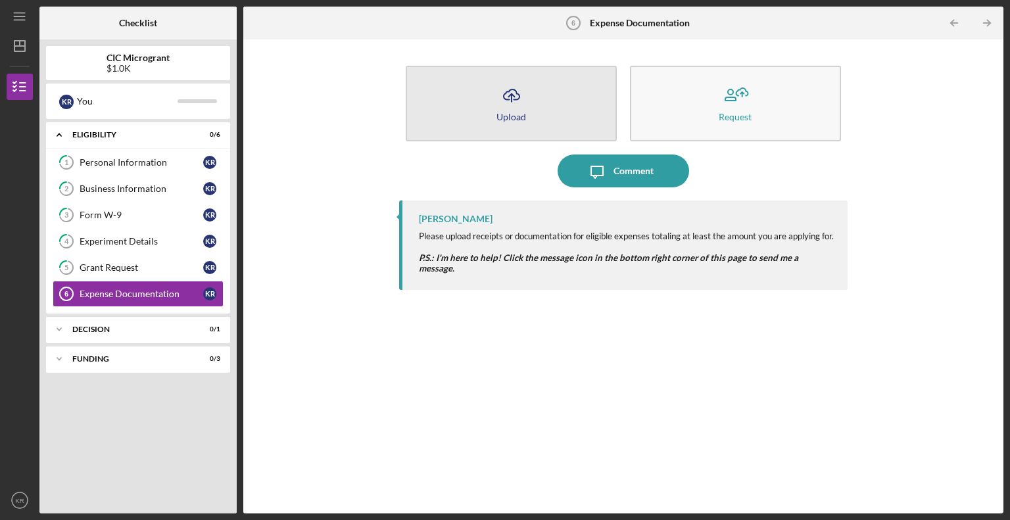
click at [514, 114] on div "Upload" at bounding box center [511, 117] width 30 height 10
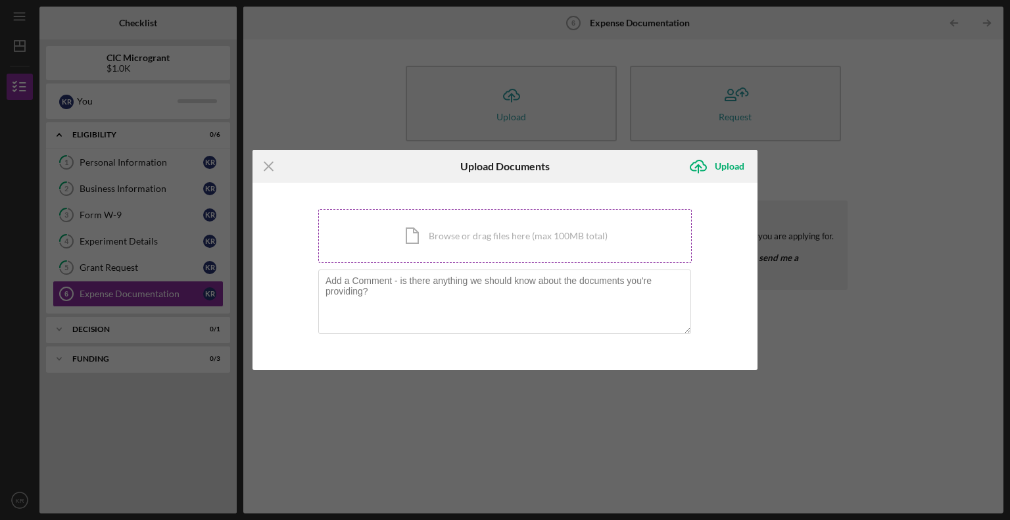
click at [586, 249] on div "Icon/Document Browse or drag files here (max 100MB total) Tap to choose files o…" at bounding box center [504, 236] width 373 height 54
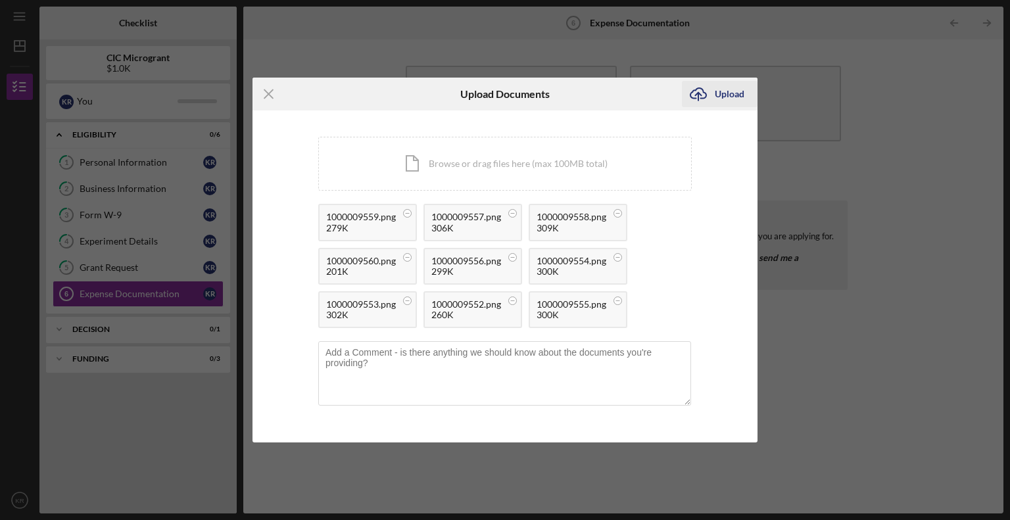
click at [732, 97] on div "Upload" at bounding box center [730, 94] width 30 height 26
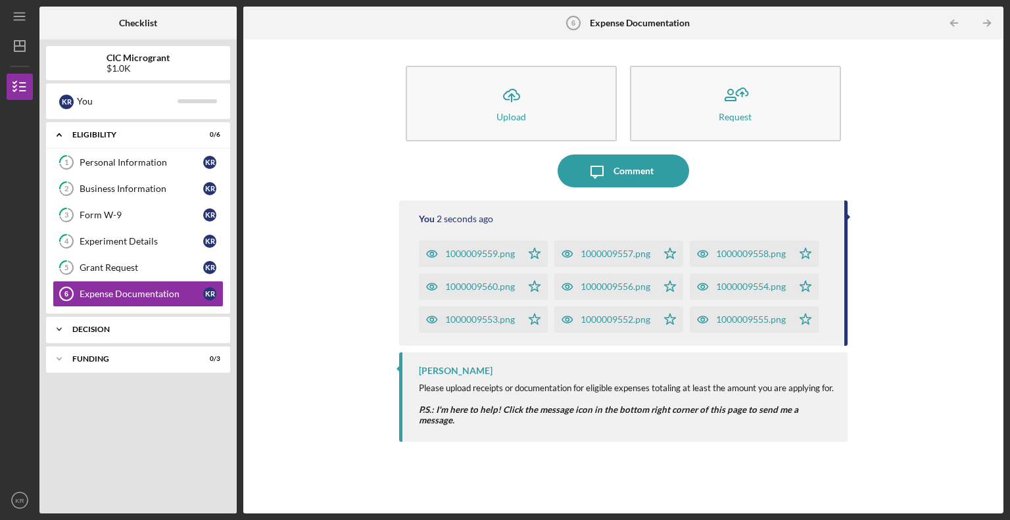
click at [68, 326] on icon "Icon/Expander" at bounding box center [59, 329] width 26 height 26
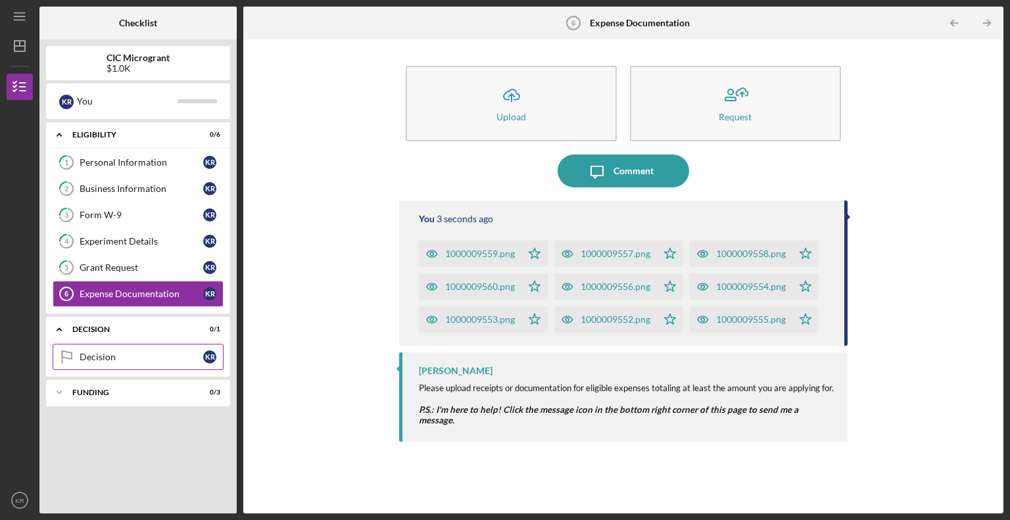
click at [97, 349] on link "Decision Decision K R" at bounding box center [138, 357] width 171 height 26
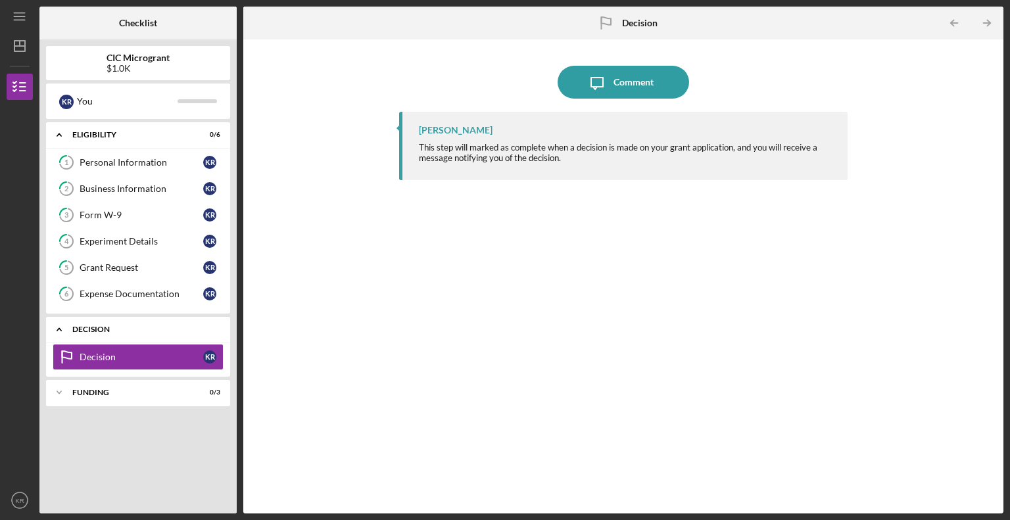
click at [122, 339] on div "Icon/Expander Decision 0 / 1" at bounding box center [138, 329] width 184 height 27
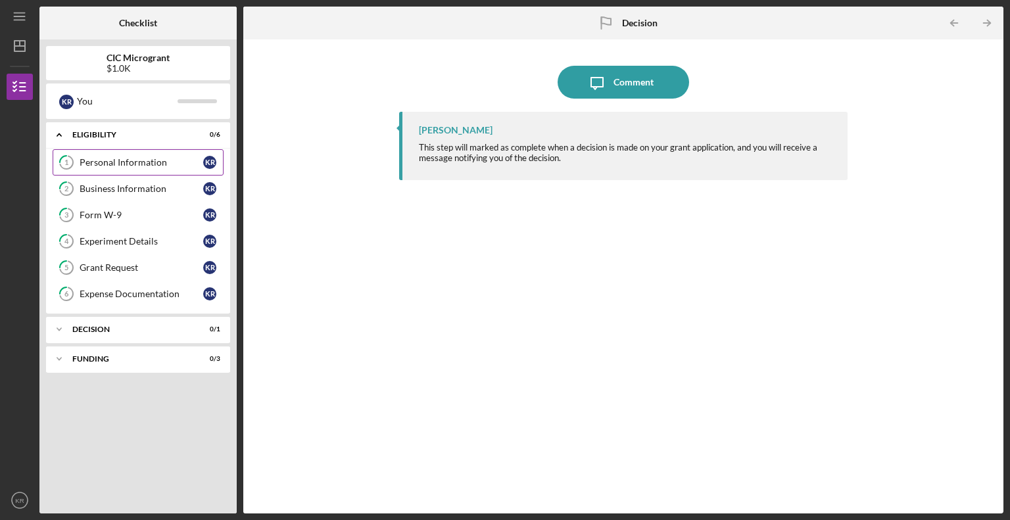
click at [139, 160] on div "Personal Information" at bounding box center [142, 162] width 124 height 11
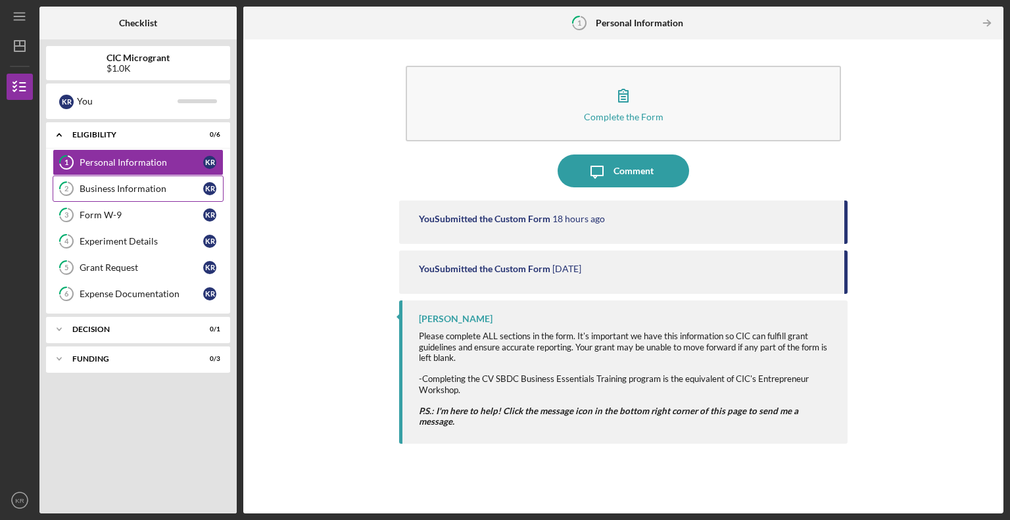
click at [133, 190] on div "Business Information" at bounding box center [142, 188] width 124 height 11
